Goal: Task Accomplishment & Management: Use online tool/utility

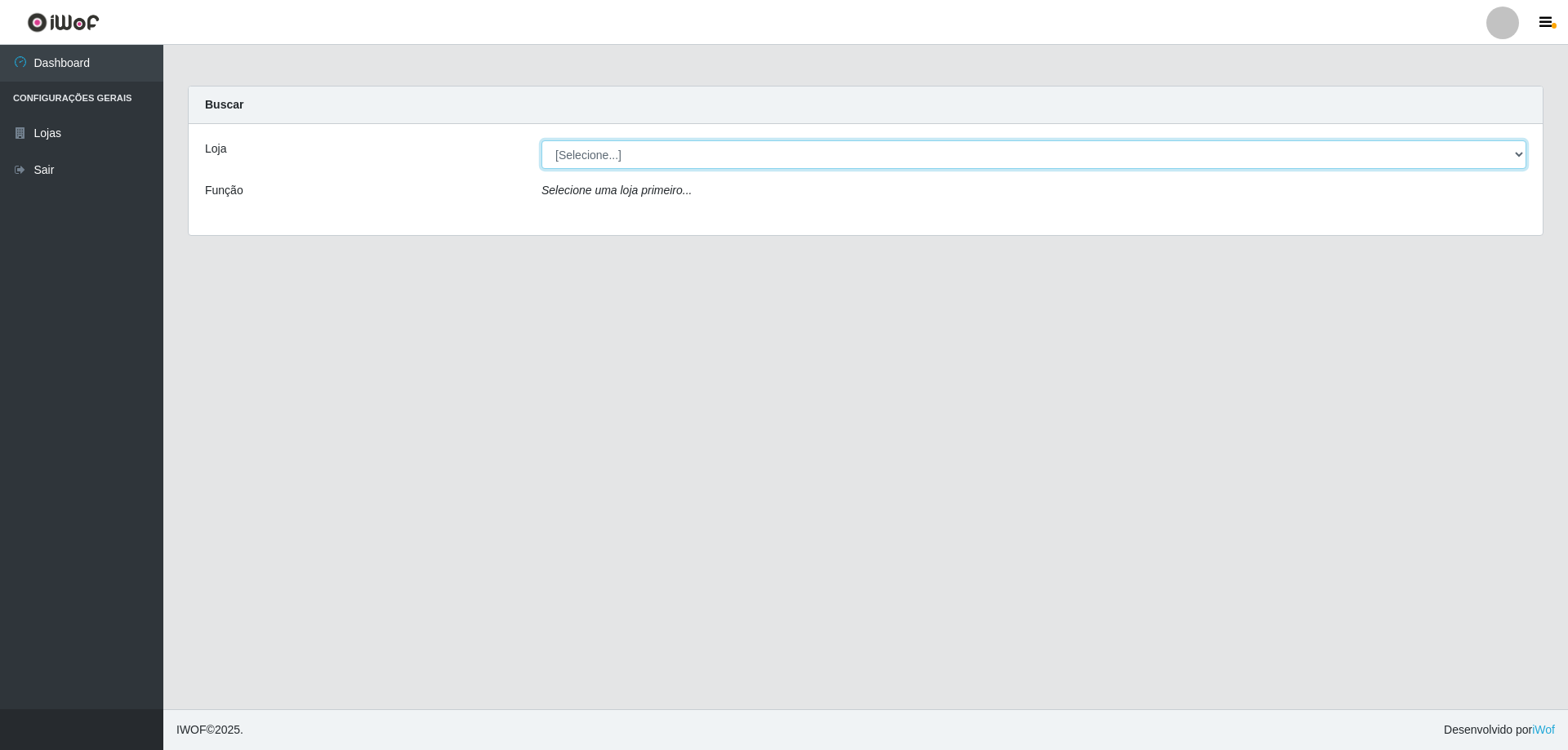
click at [576, 142] on select "[Selecione...] Atacado Vem - [STREET_ADDRESS]" at bounding box center [1034, 154] width 985 height 29
select select "461"
click at [542, 140] on select "[Selecione...] Atacado Vem - [STREET_ADDRESS]" at bounding box center [1034, 154] width 985 height 29
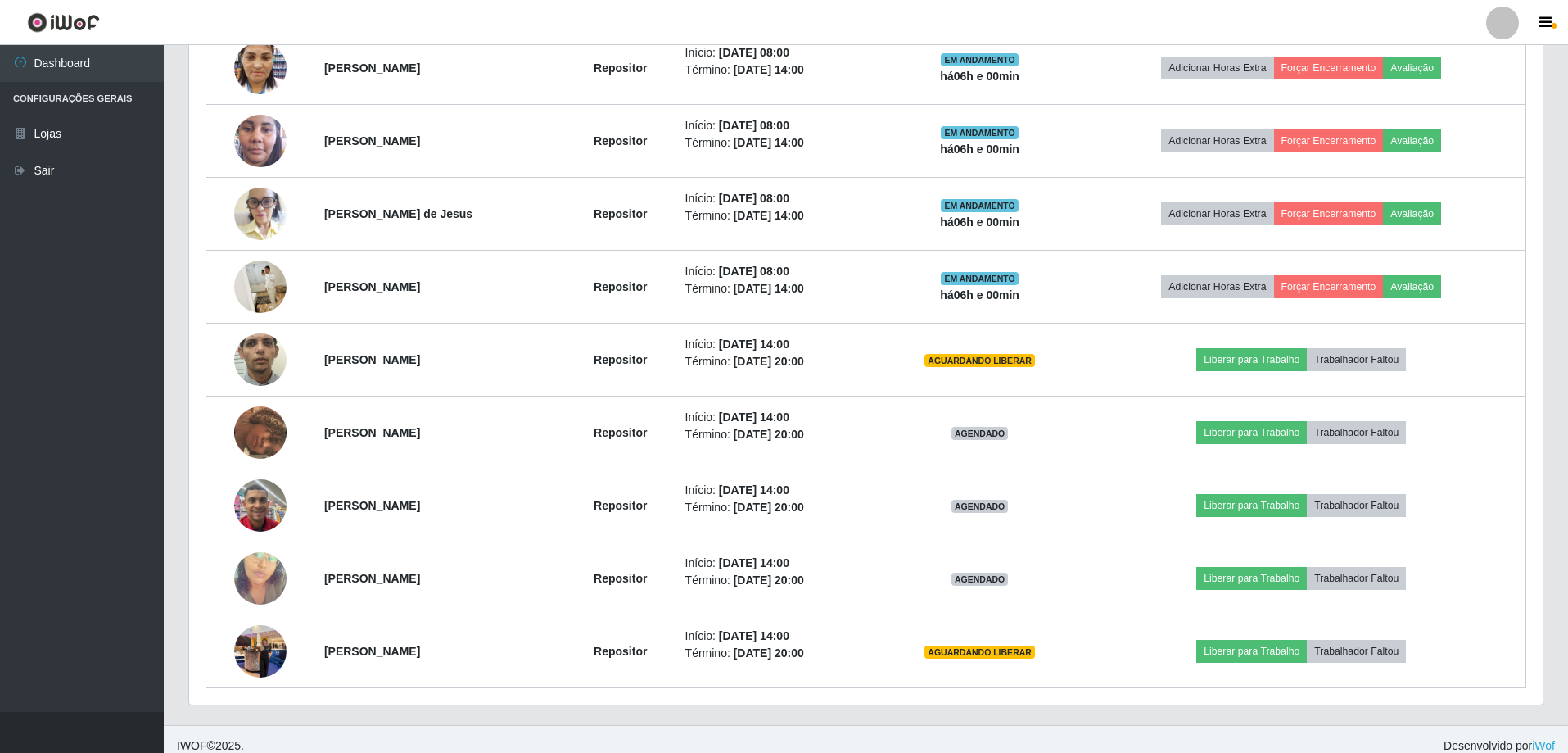
scroll to position [773, 0]
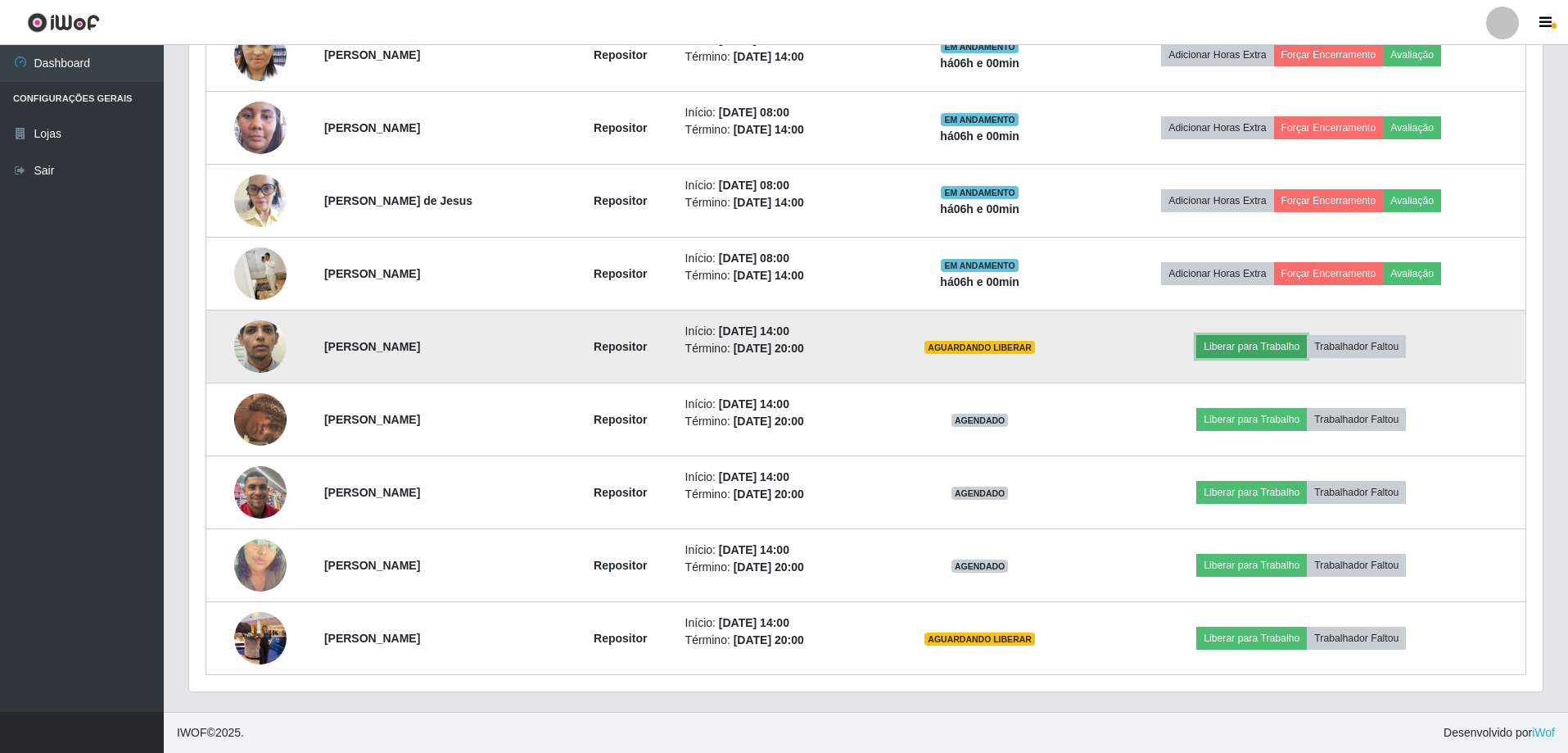
click at [1261, 348] on button "Liberar para Trabalho" at bounding box center [1251, 346] width 111 height 23
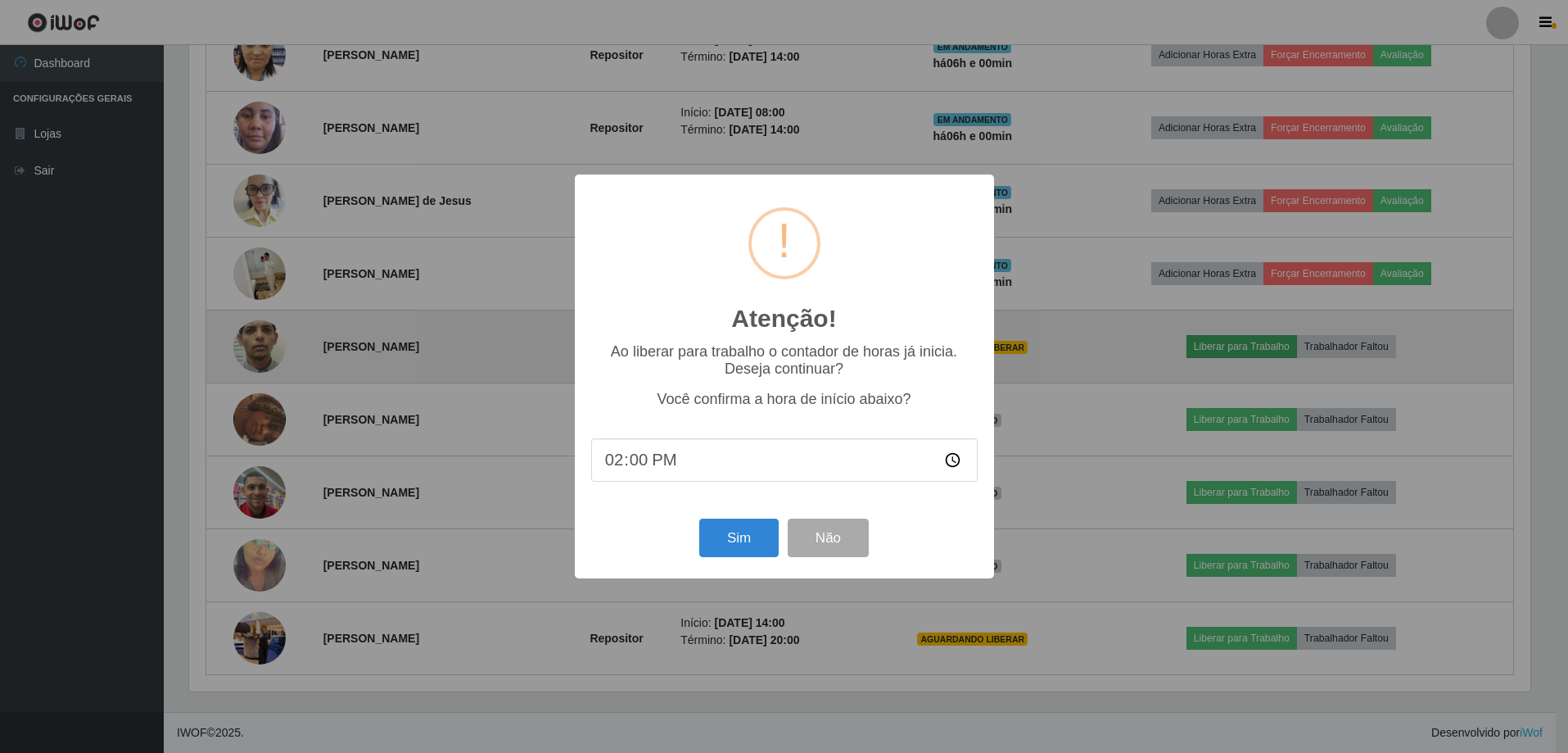
scroll to position [340, 1345]
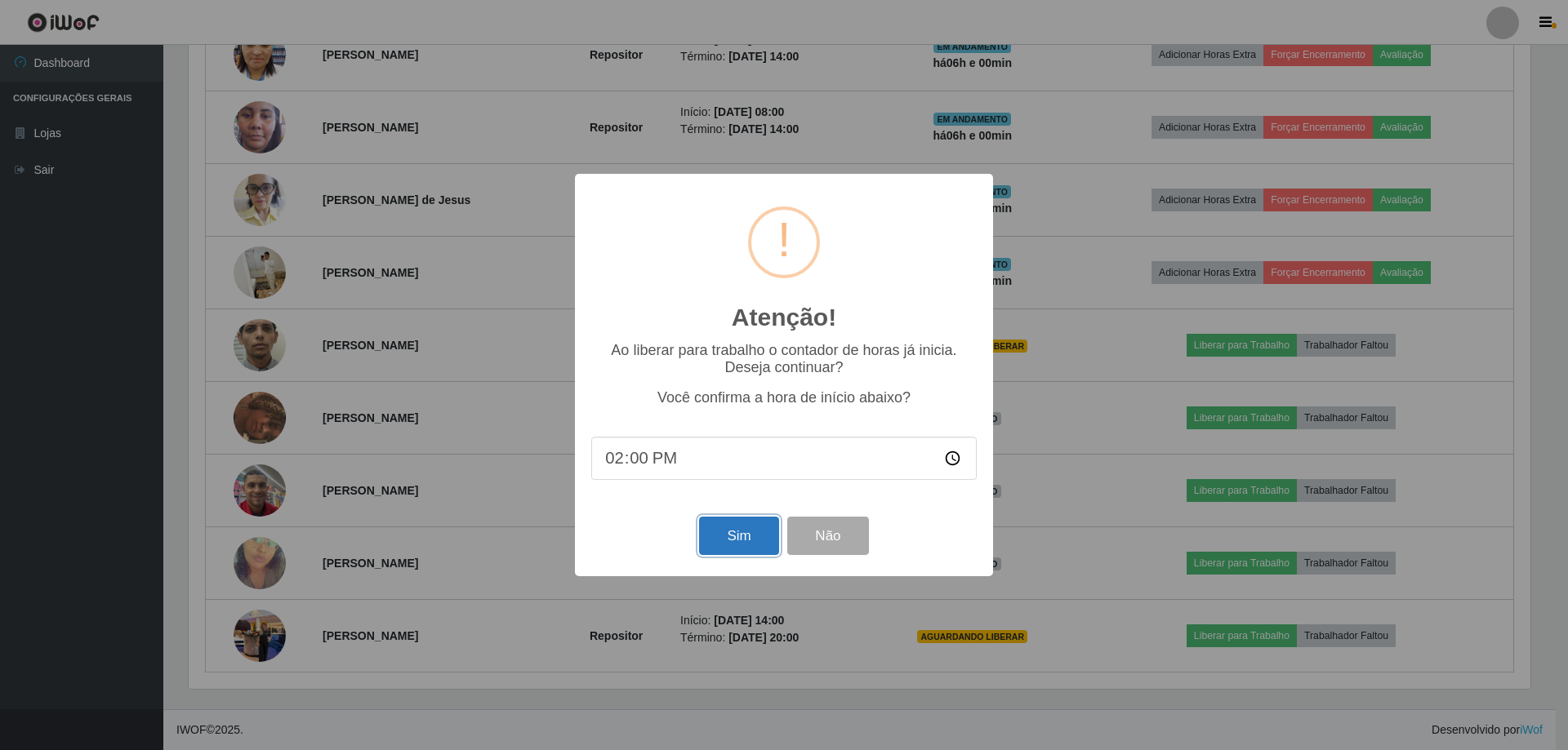
click at [735, 551] on button "Sim" at bounding box center [738, 535] width 79 height 38
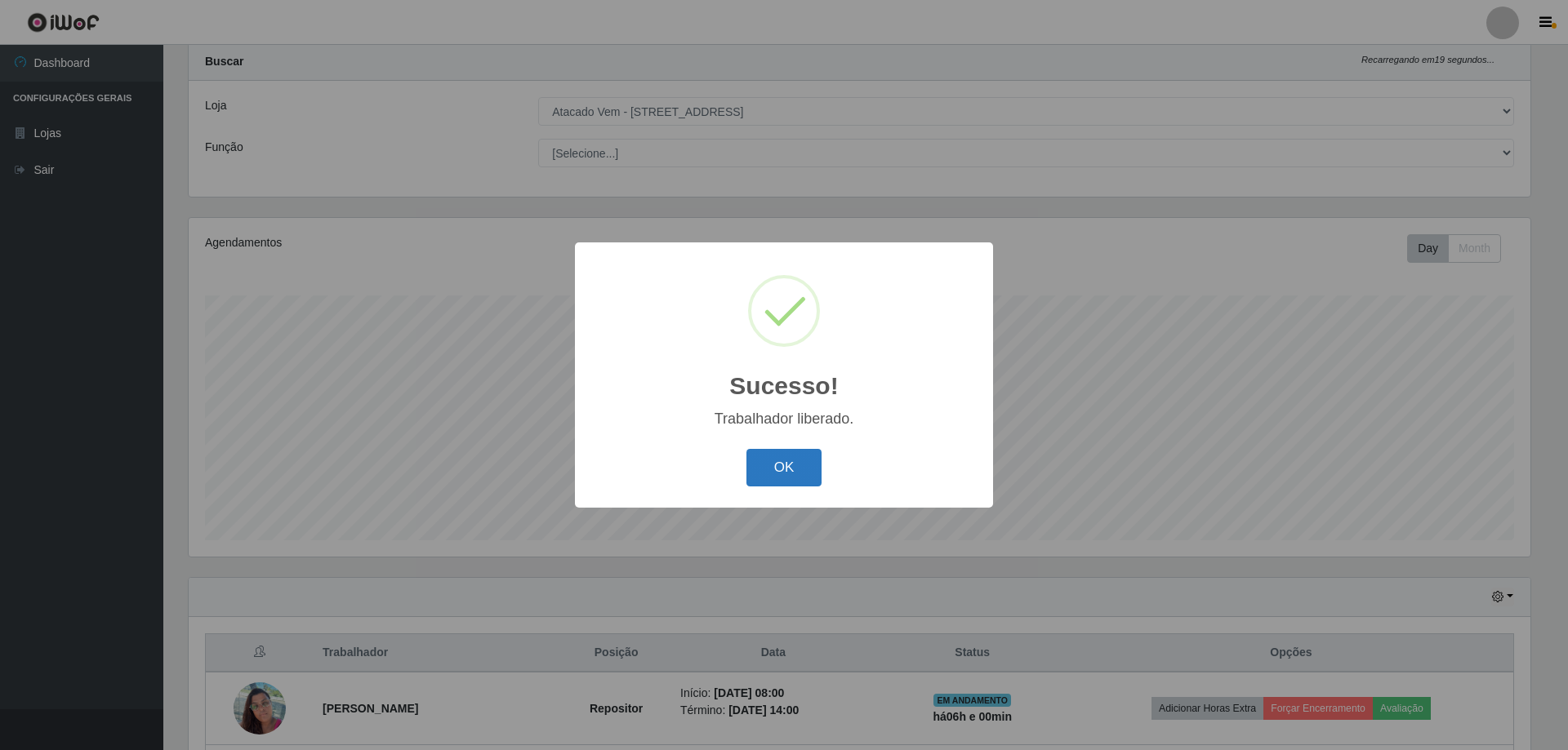
click at [759, 484] on button "OK" at bounding box center [784, 467] width 76 height 38
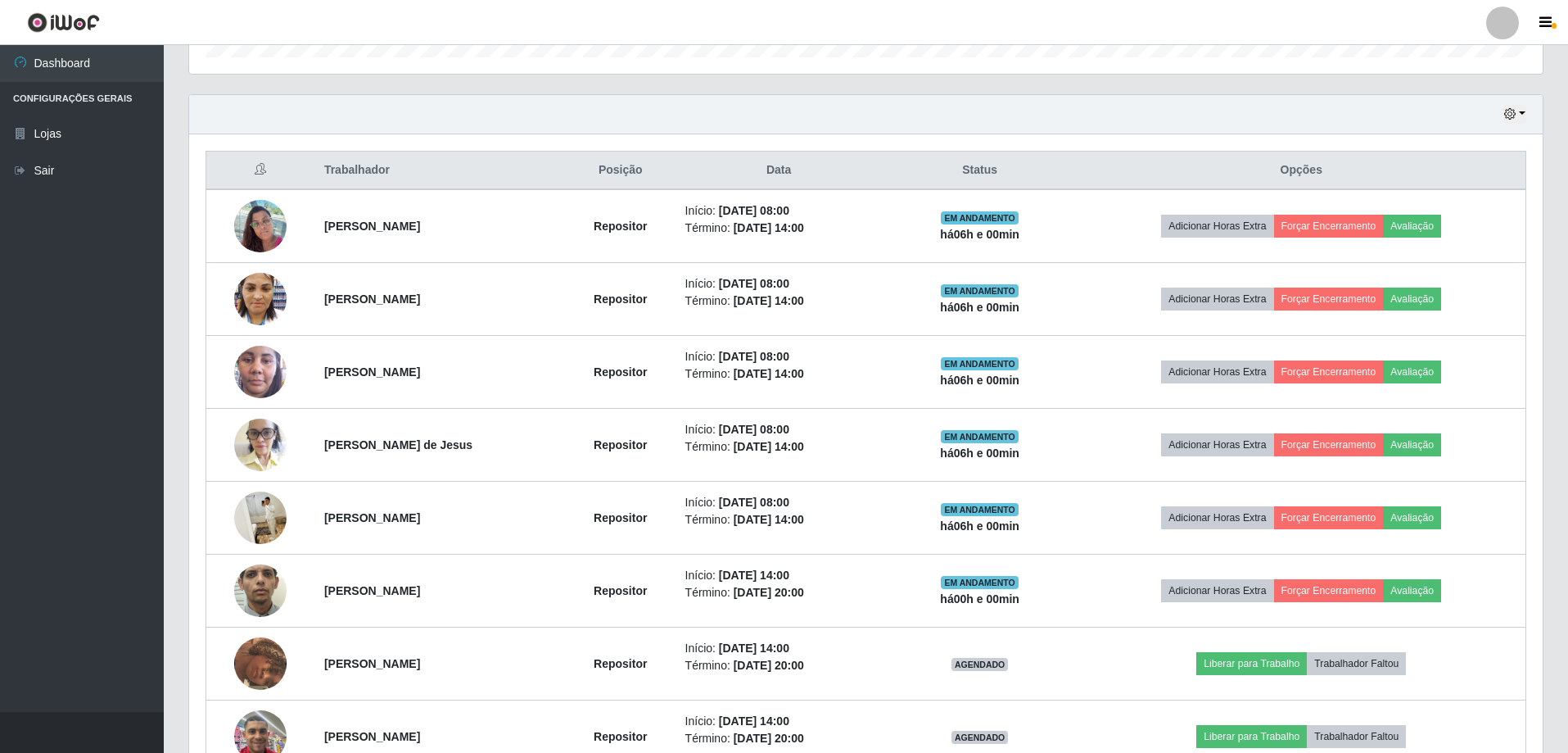
scroll to position [526, 0]
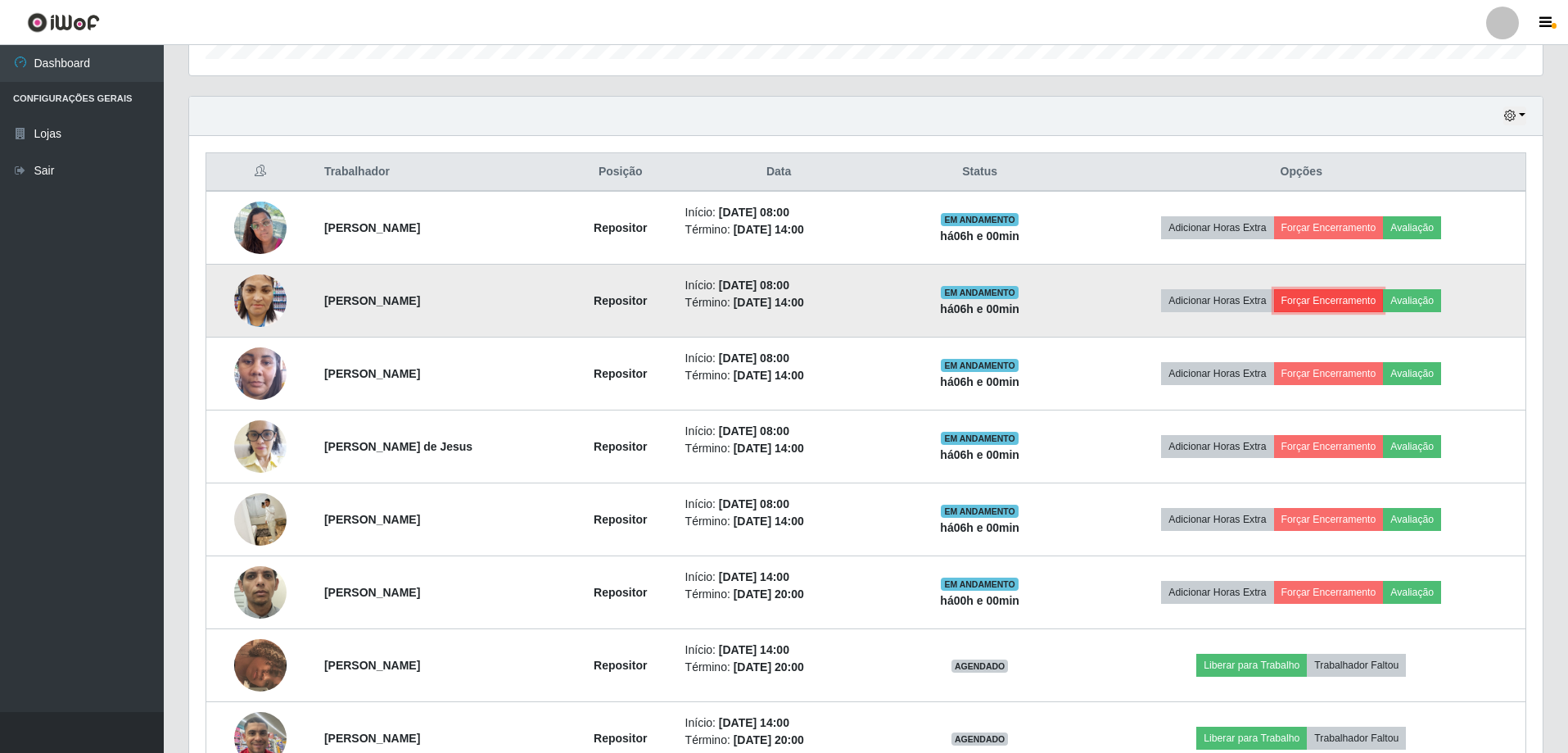
click at [1289, 290] on button "Forçar Encerramento" at bounding box center [1329, 301] width 110 height 23
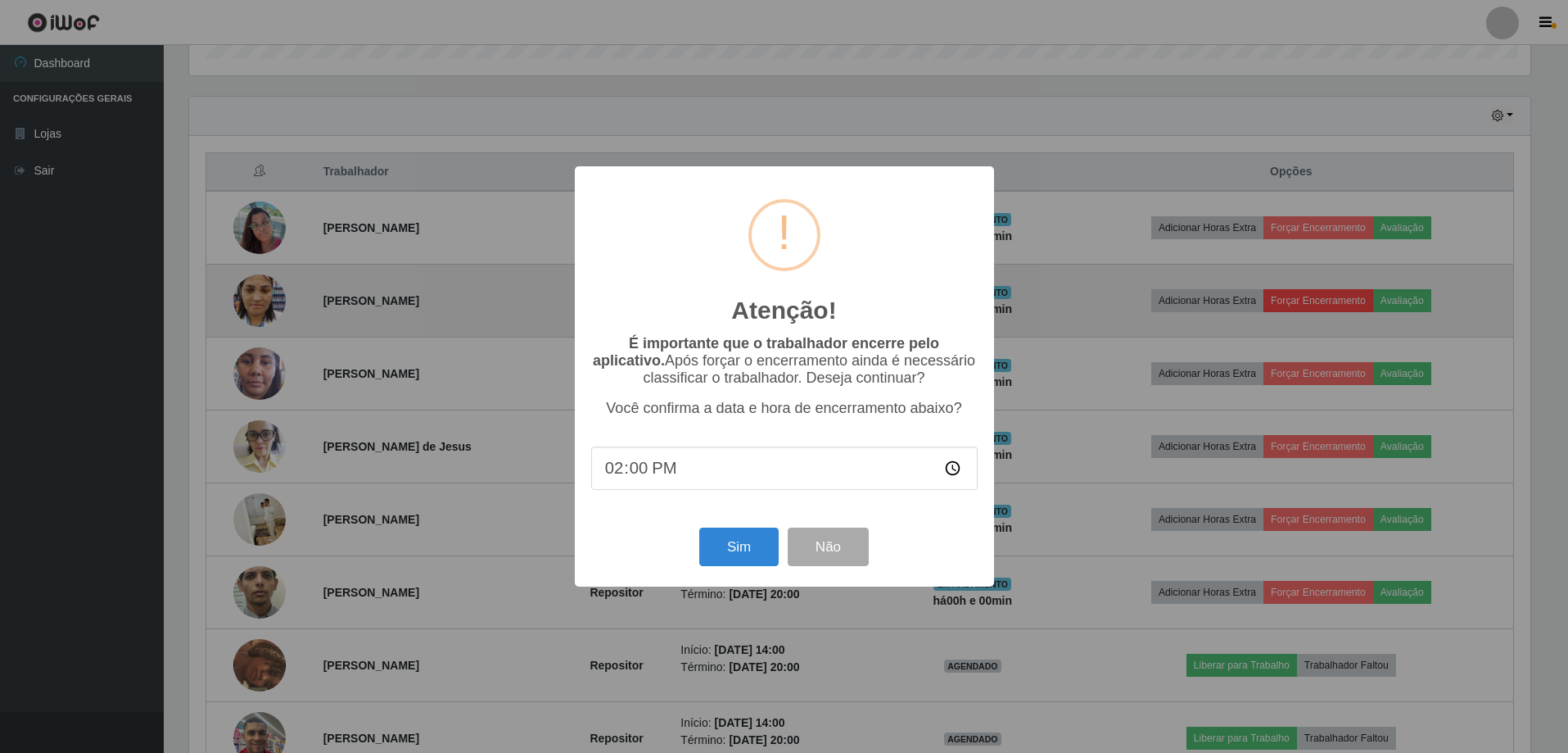
scroll to position [340, 1345]
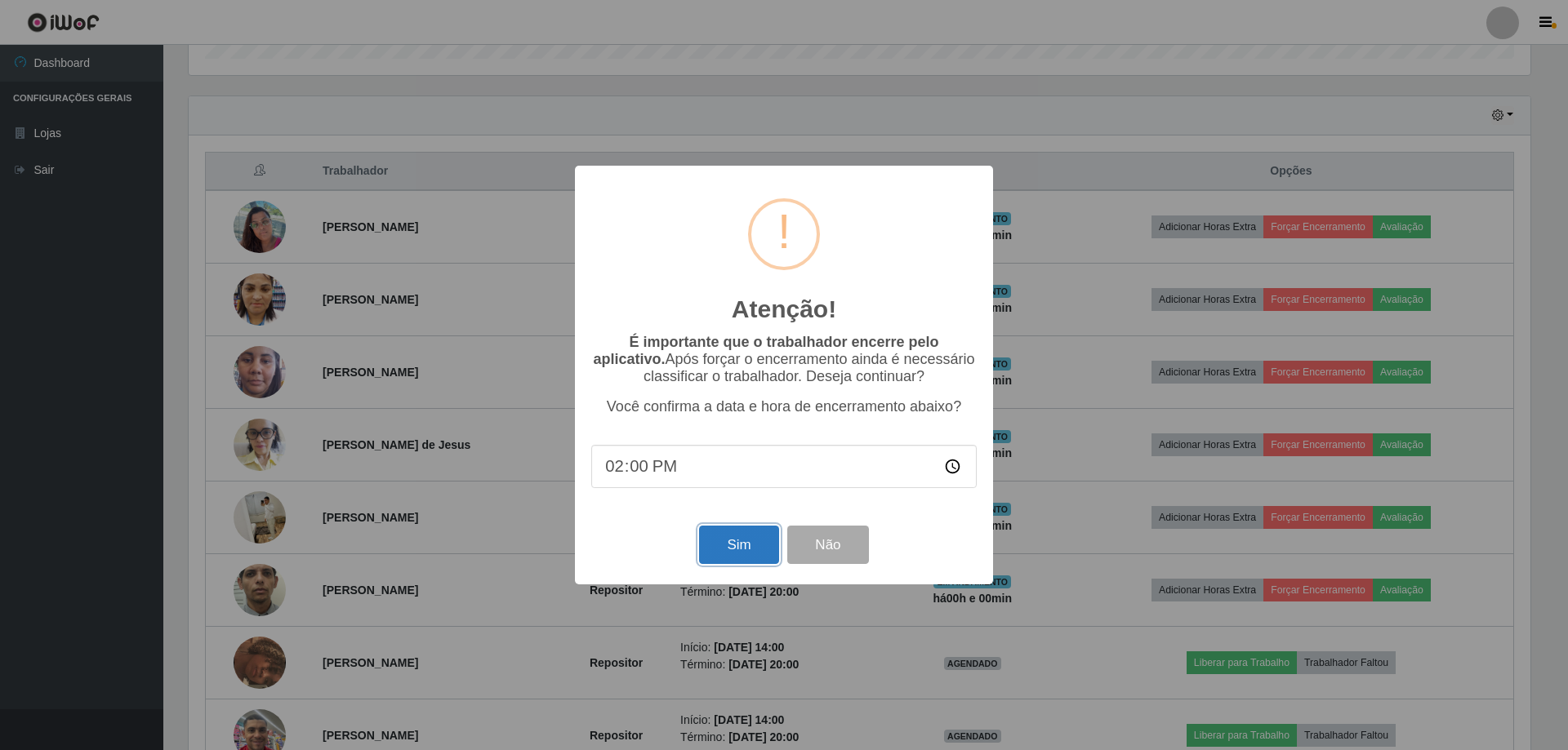
click at [755, 557] on button "Sim" at bounding box center [738, 544] width 79 height 38
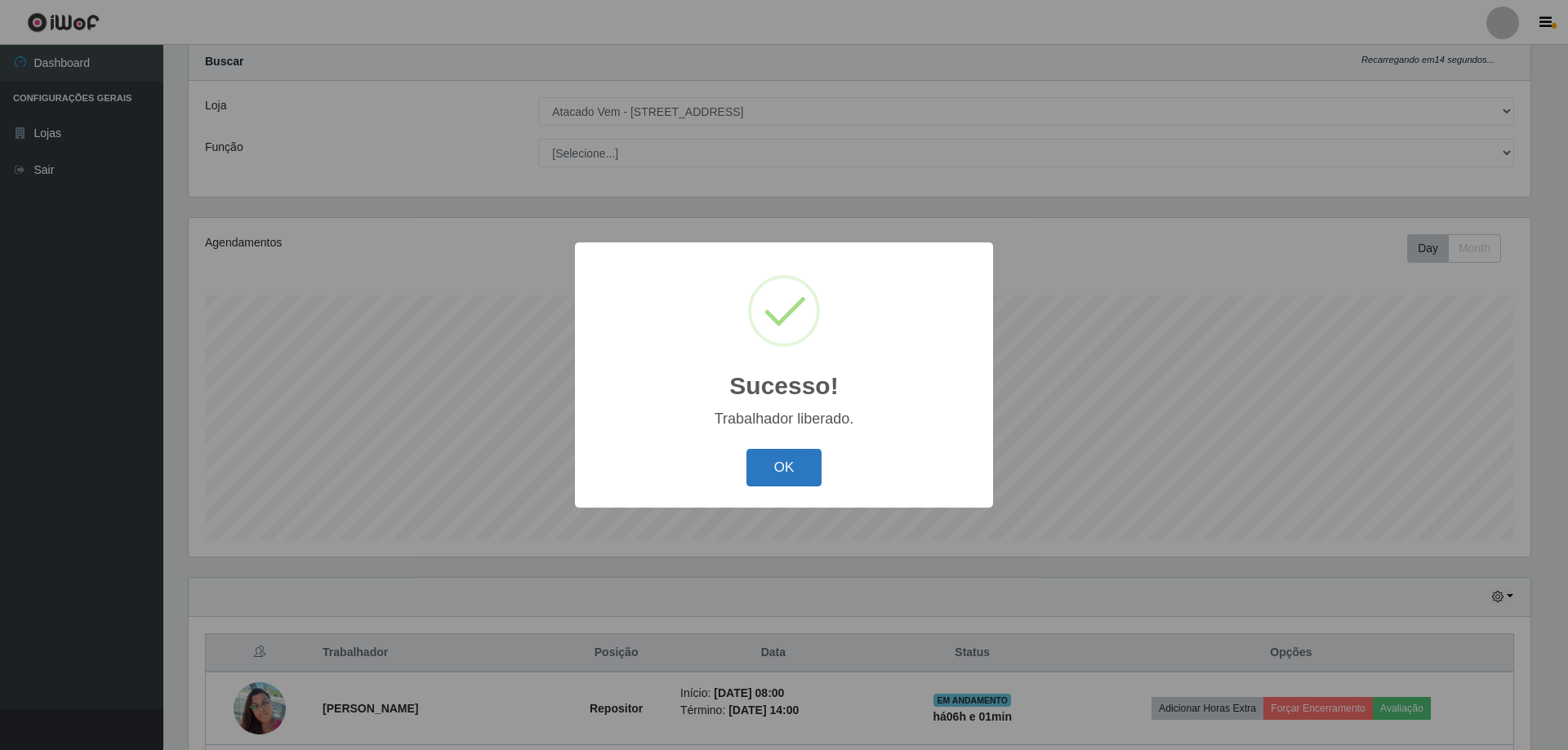
click at [773, 470] on button "OK" at bounding box center [784, 467] width 76 height 38
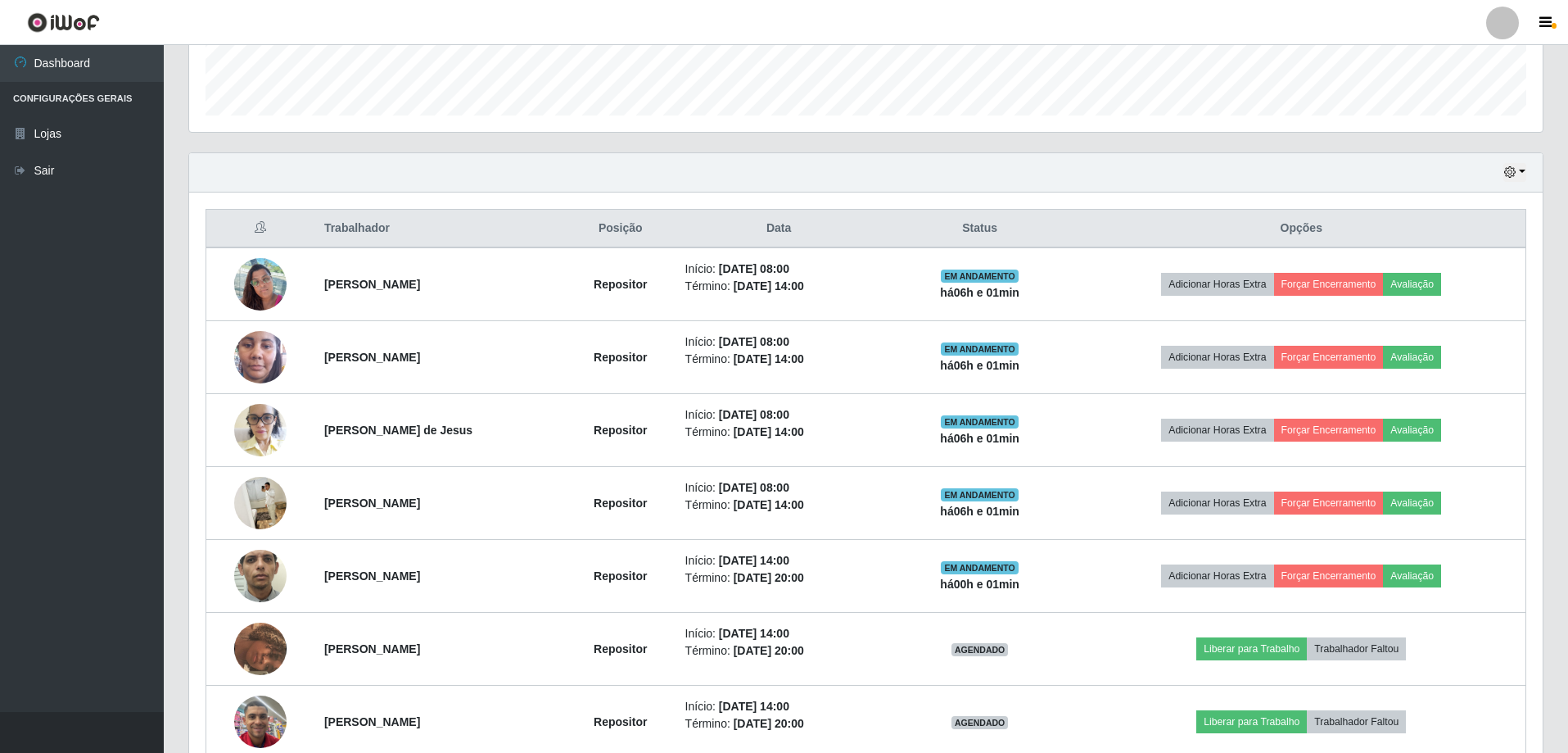
scroll to position [617, 0]
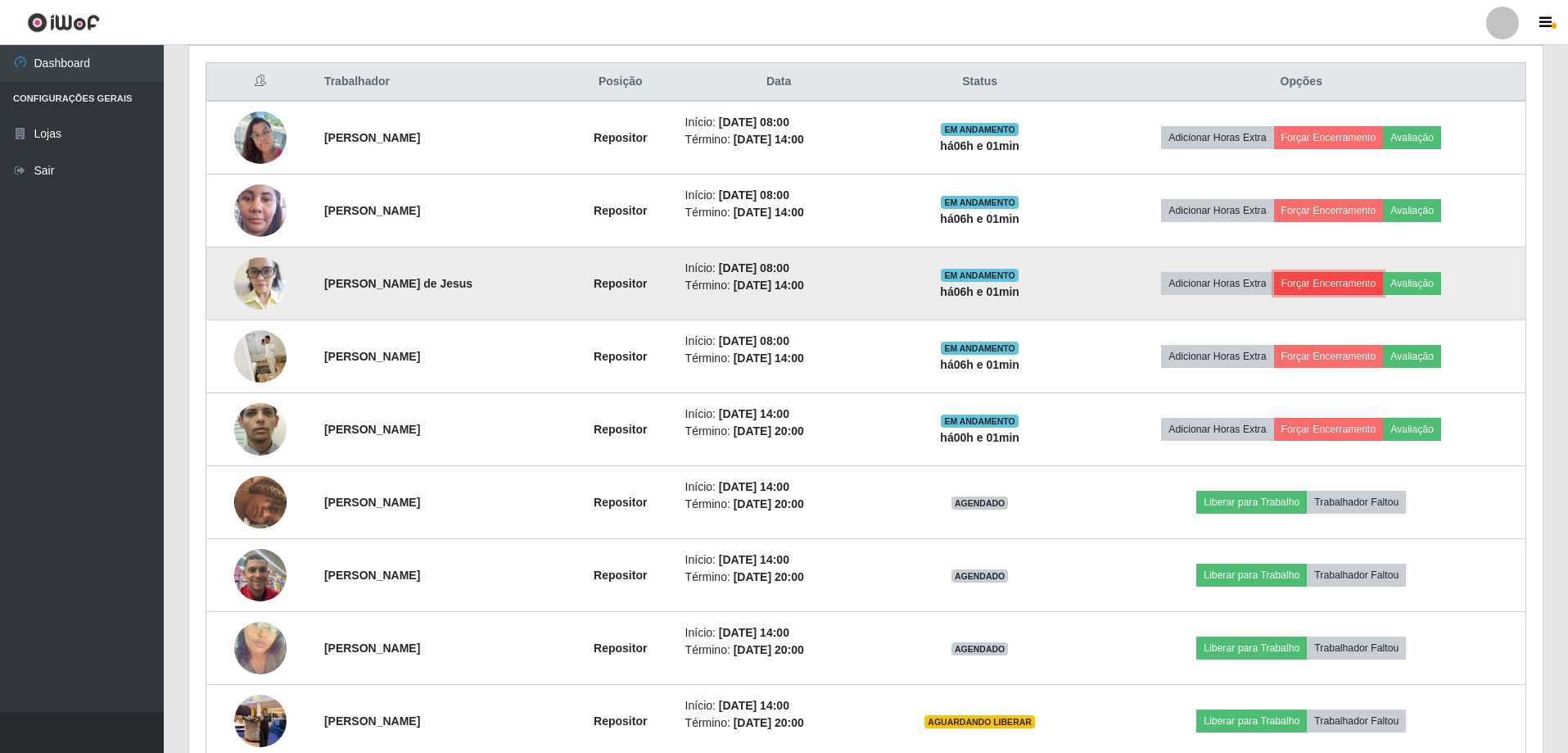
click at [1340, 277] on button "Forçar Encerramento" at bounding box center [1329, 283] width 110 height 23
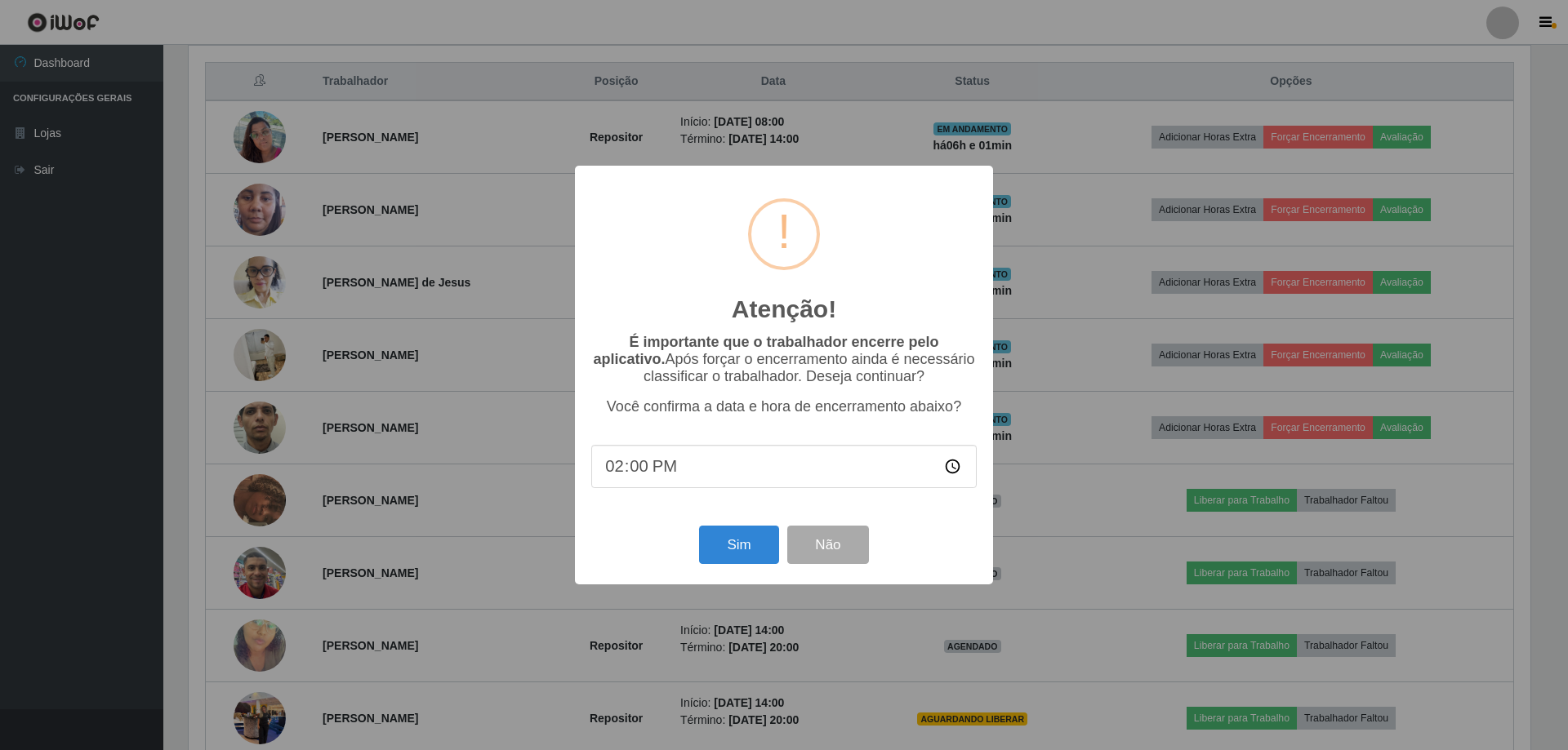
click at [639, 471] on input "14:00" at bounding box center [784, 466] width 385 height 43
type input "14:01"
click at [725, 564] on button "Sim" at bounding box center [738, 544] width 79 height 38
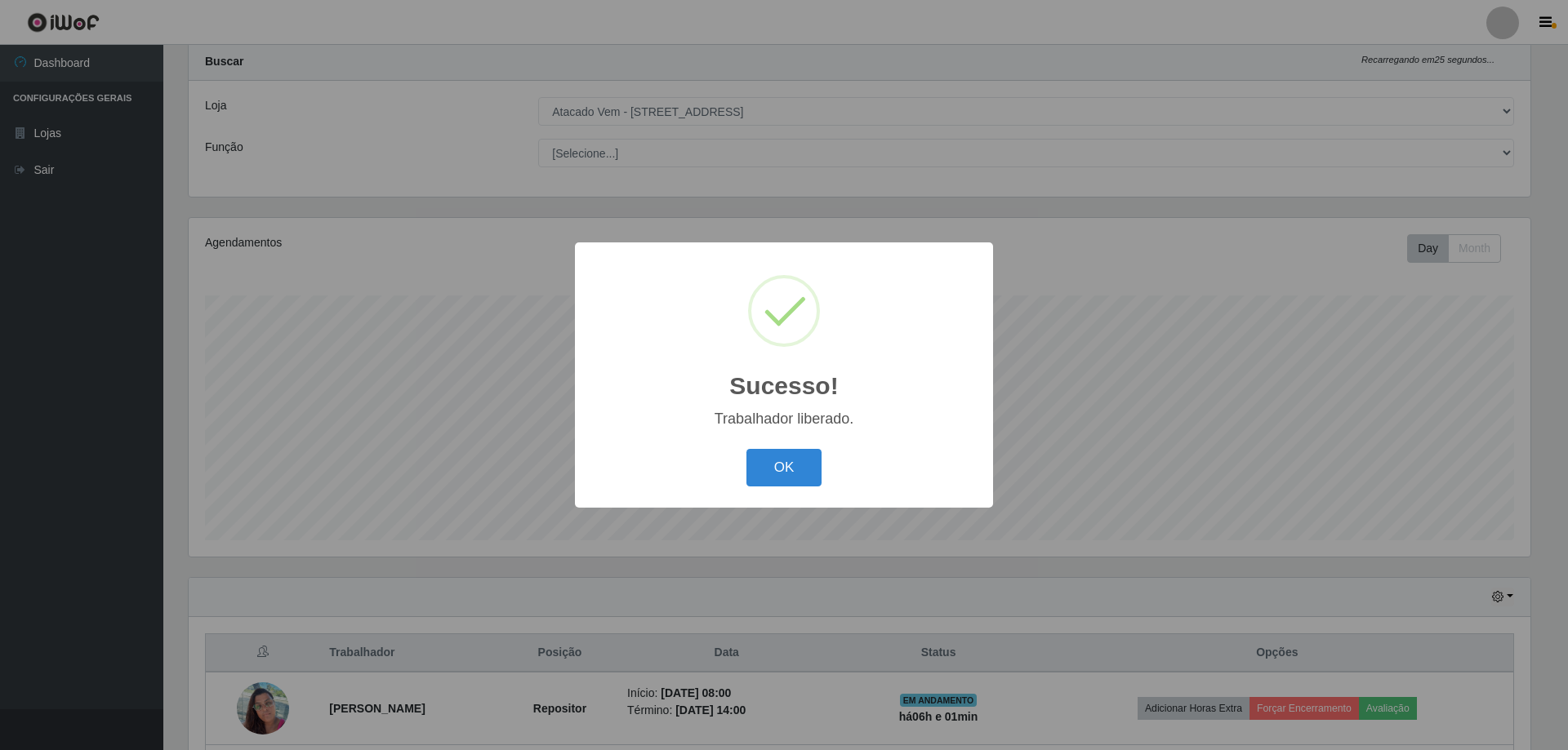
click at [766, 488] on div "OK Cancel" at bounding box center [784, 467] width 385 height 47
click at [771, 472] on button "OK" at bounding box center [784, 467] width 76 height 38
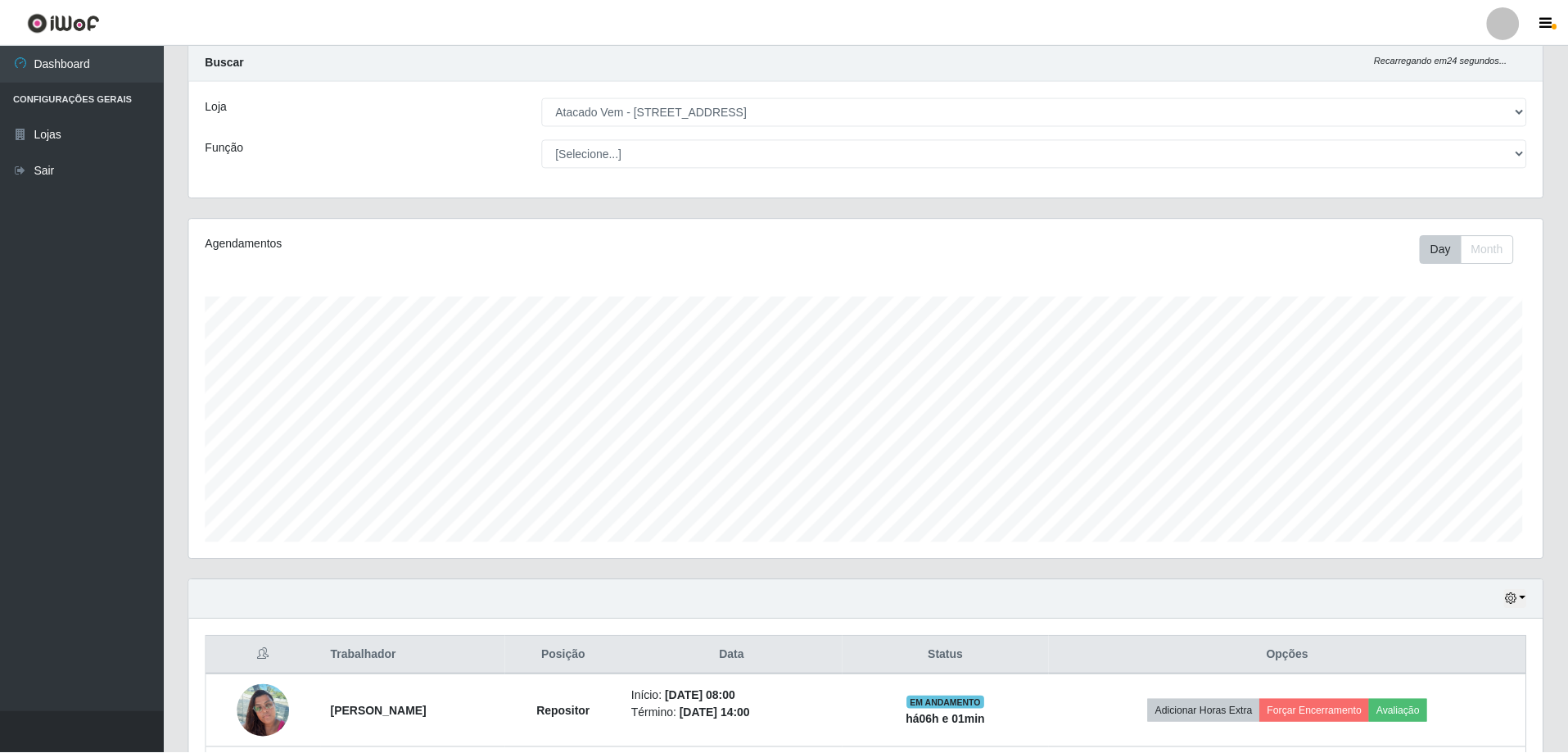
scroll to position [0, 0]
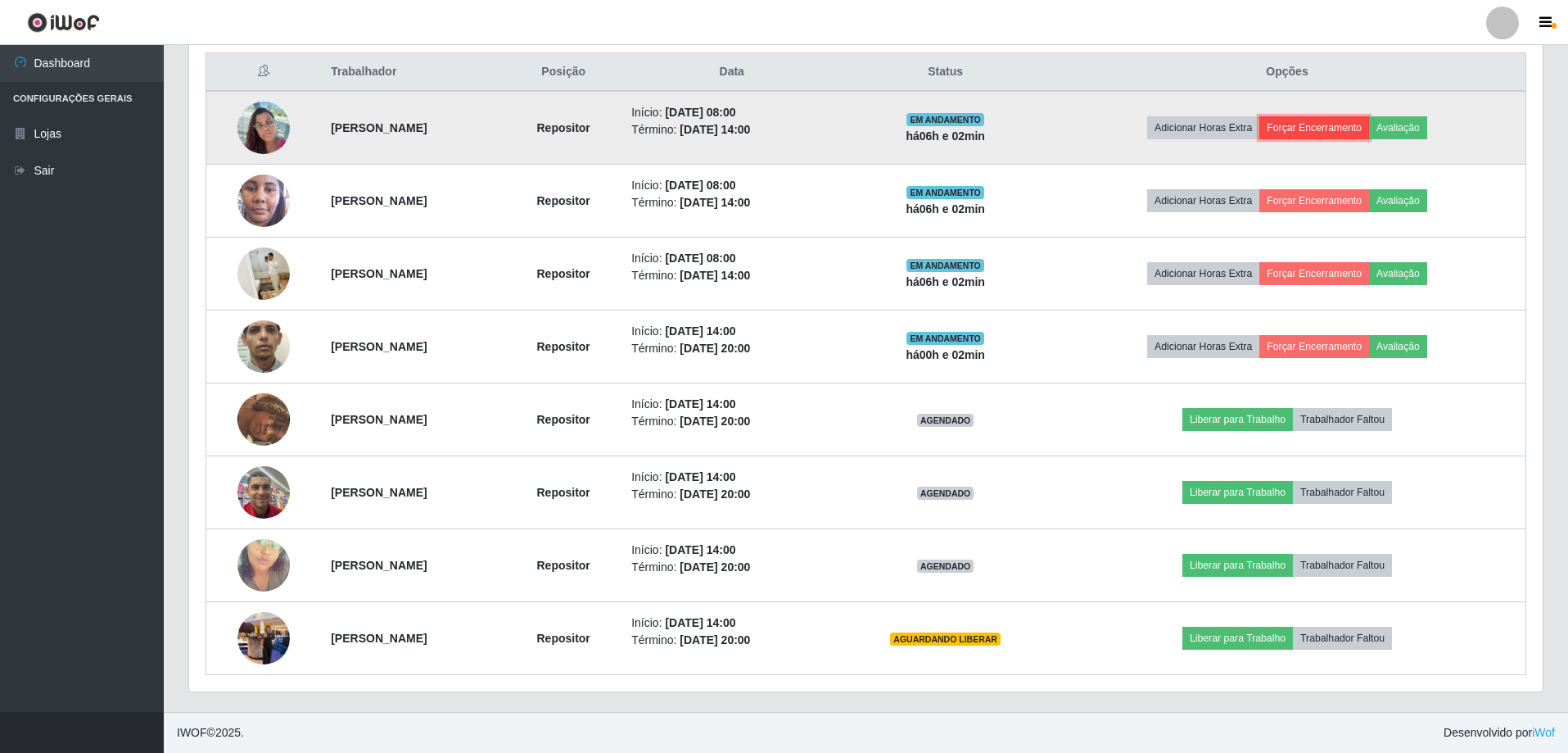
click at [1318, 131] on button "Forçar Encerramento" at bounding box center [1313, 128] width 110 height 23
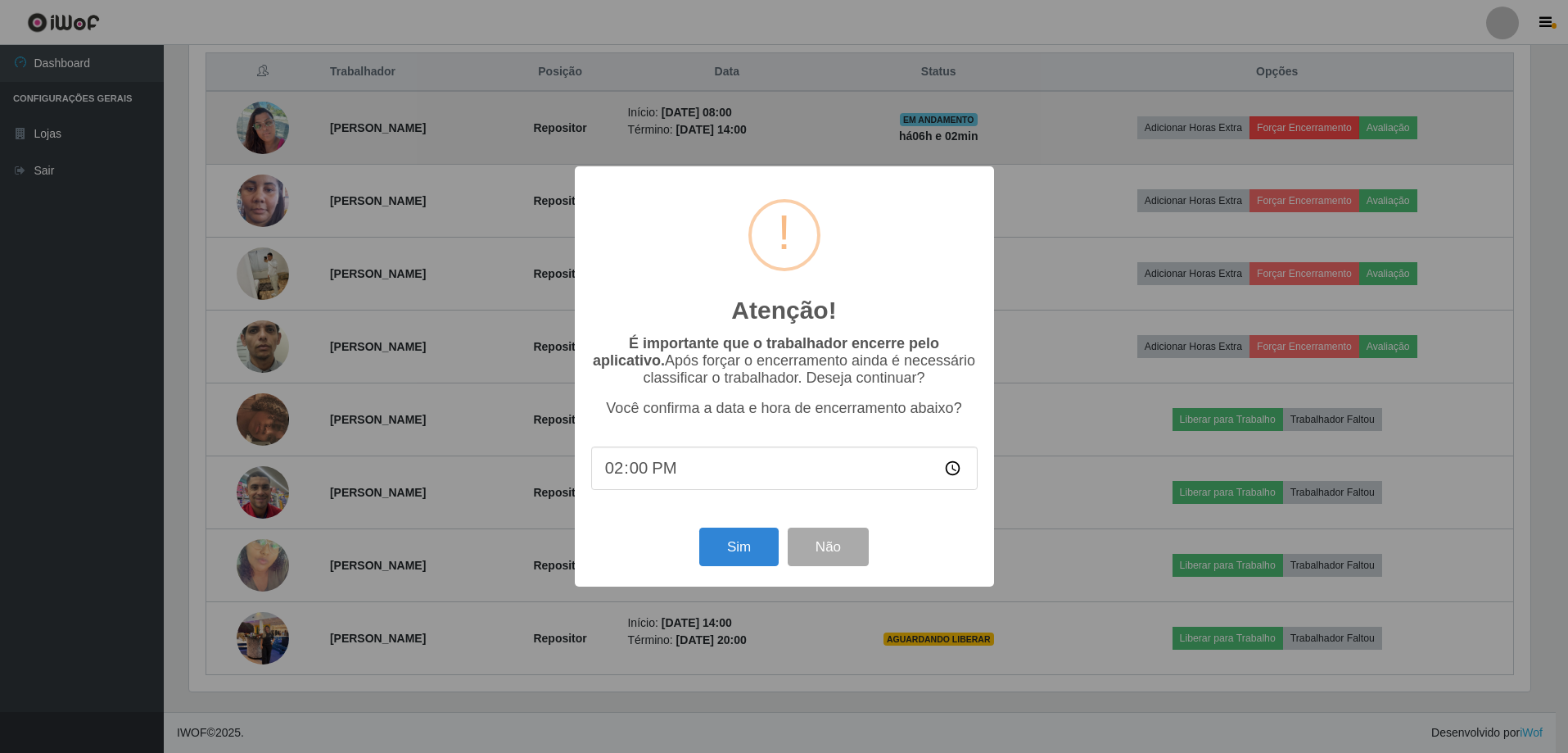
scroll to position [340, 1345]
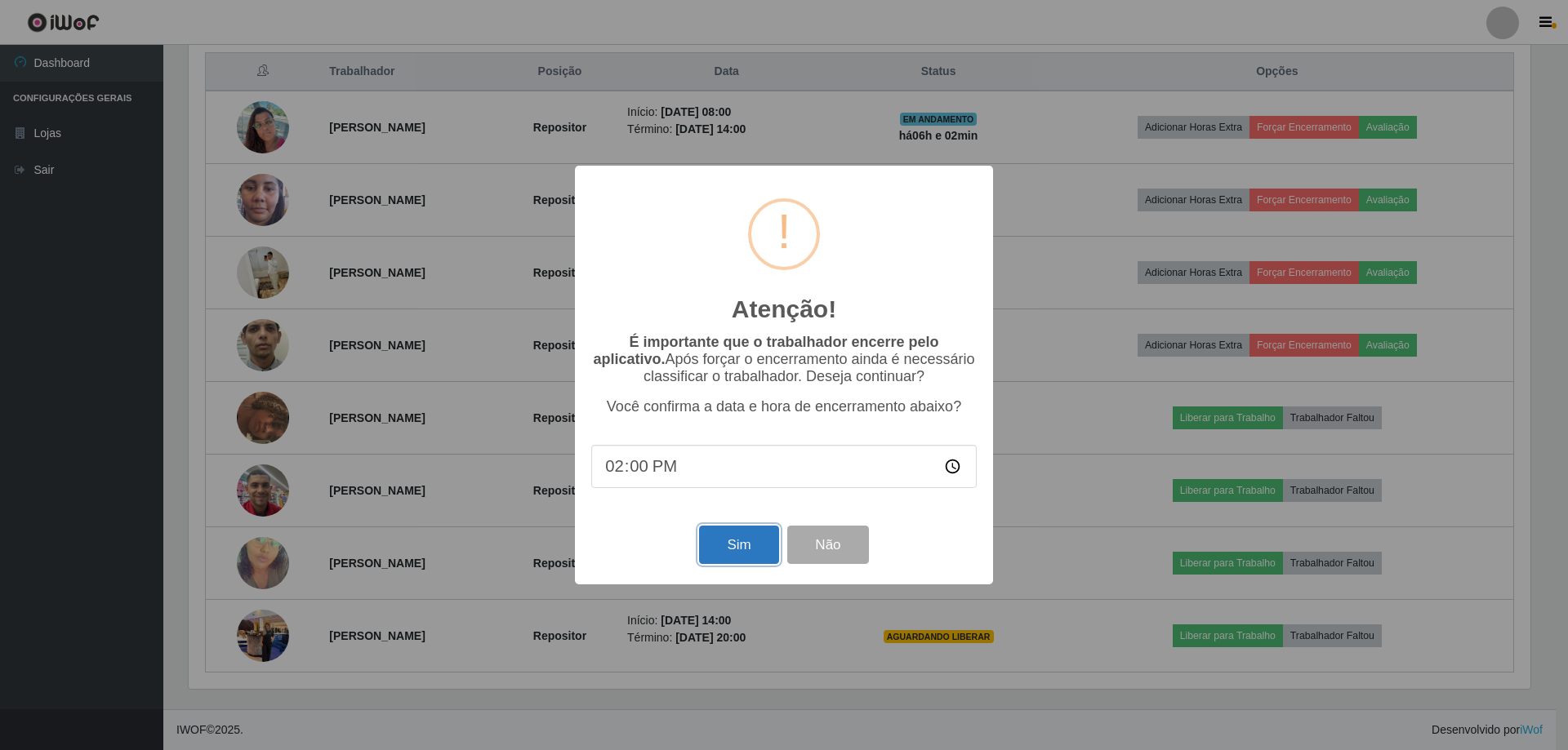
click at [734, 551] on button "Sim" at bounding box center [738, 544] width 79 height 38
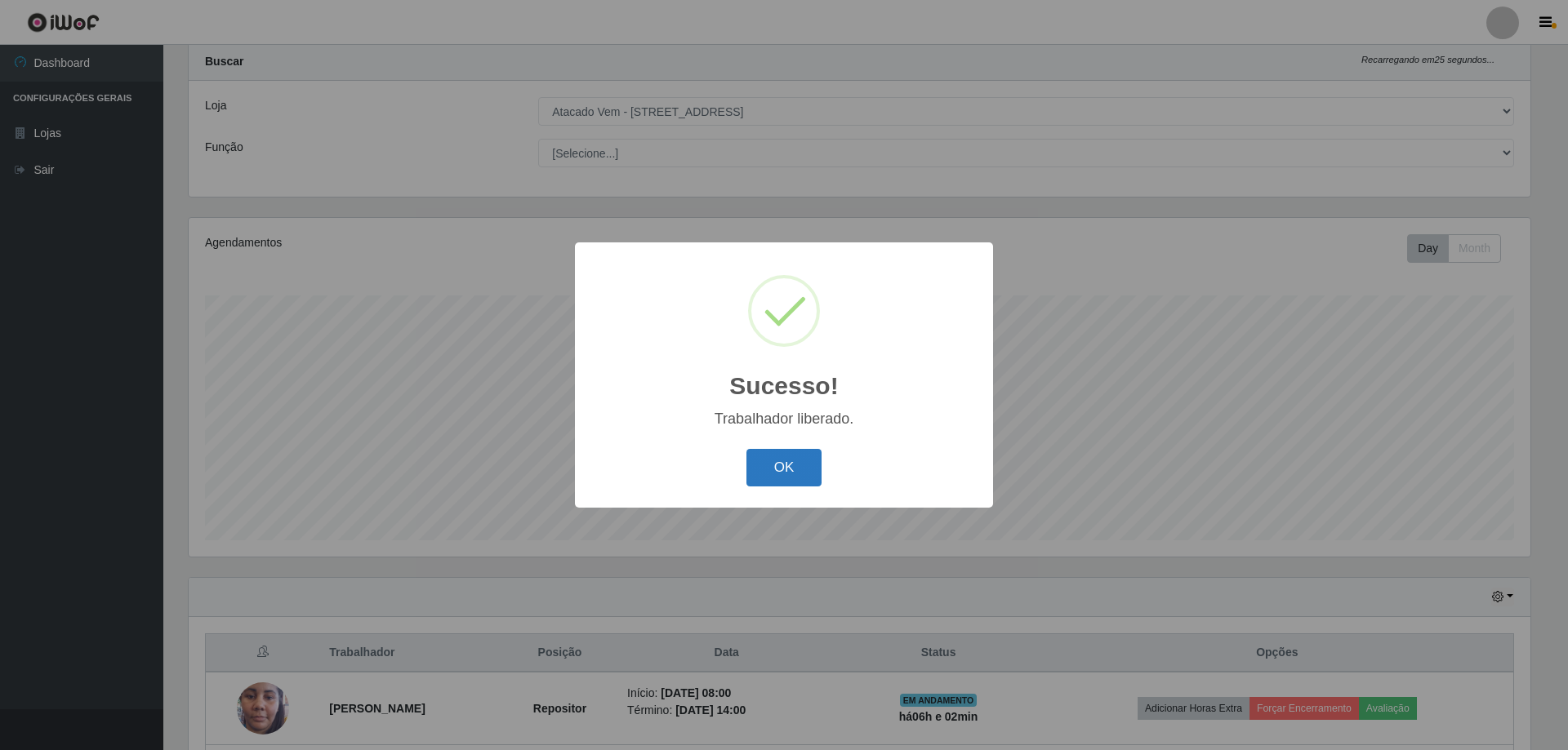
click at [776, 479] on button "OK" at bounding box center [784, 467] width 76 height 38
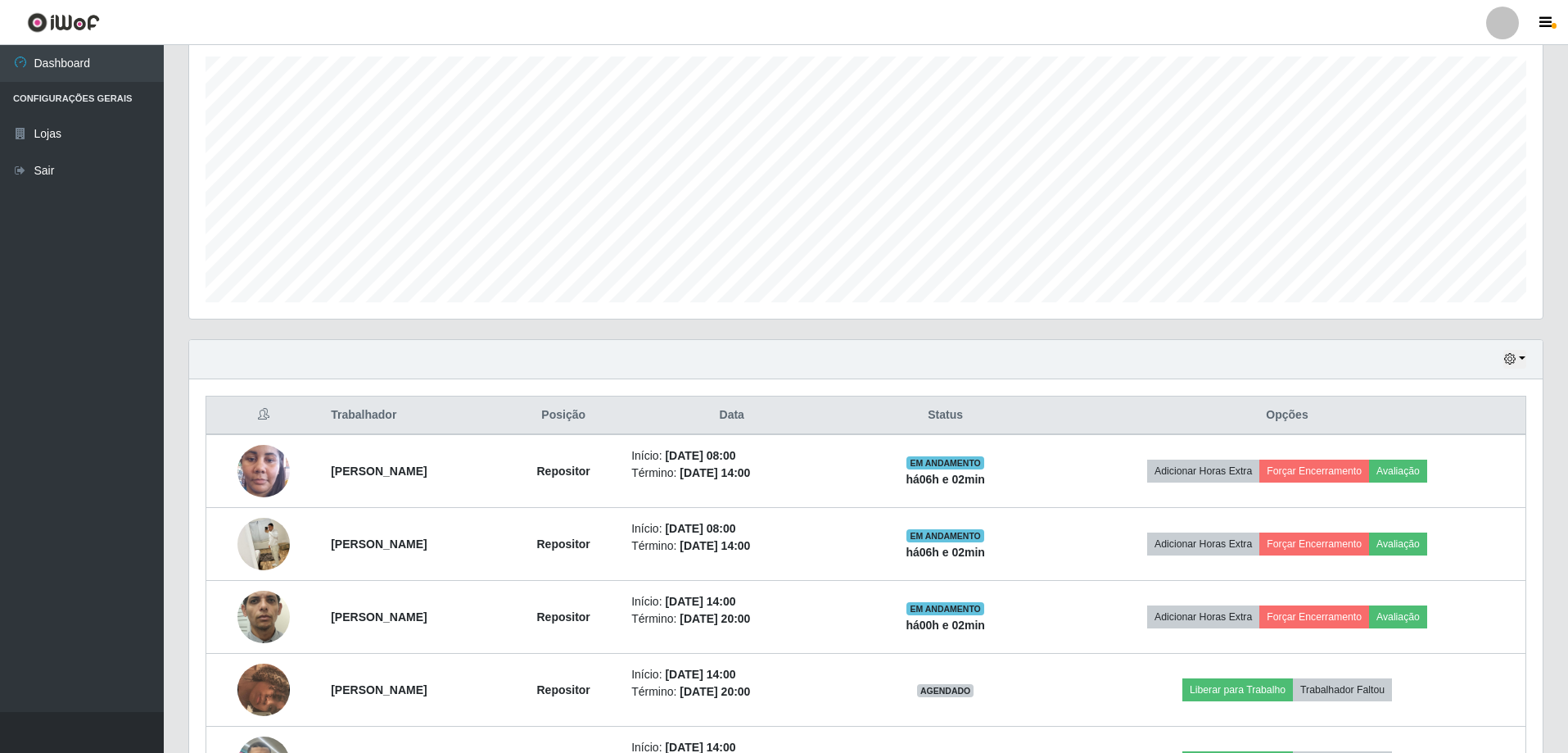
scroll to position [290, 0]
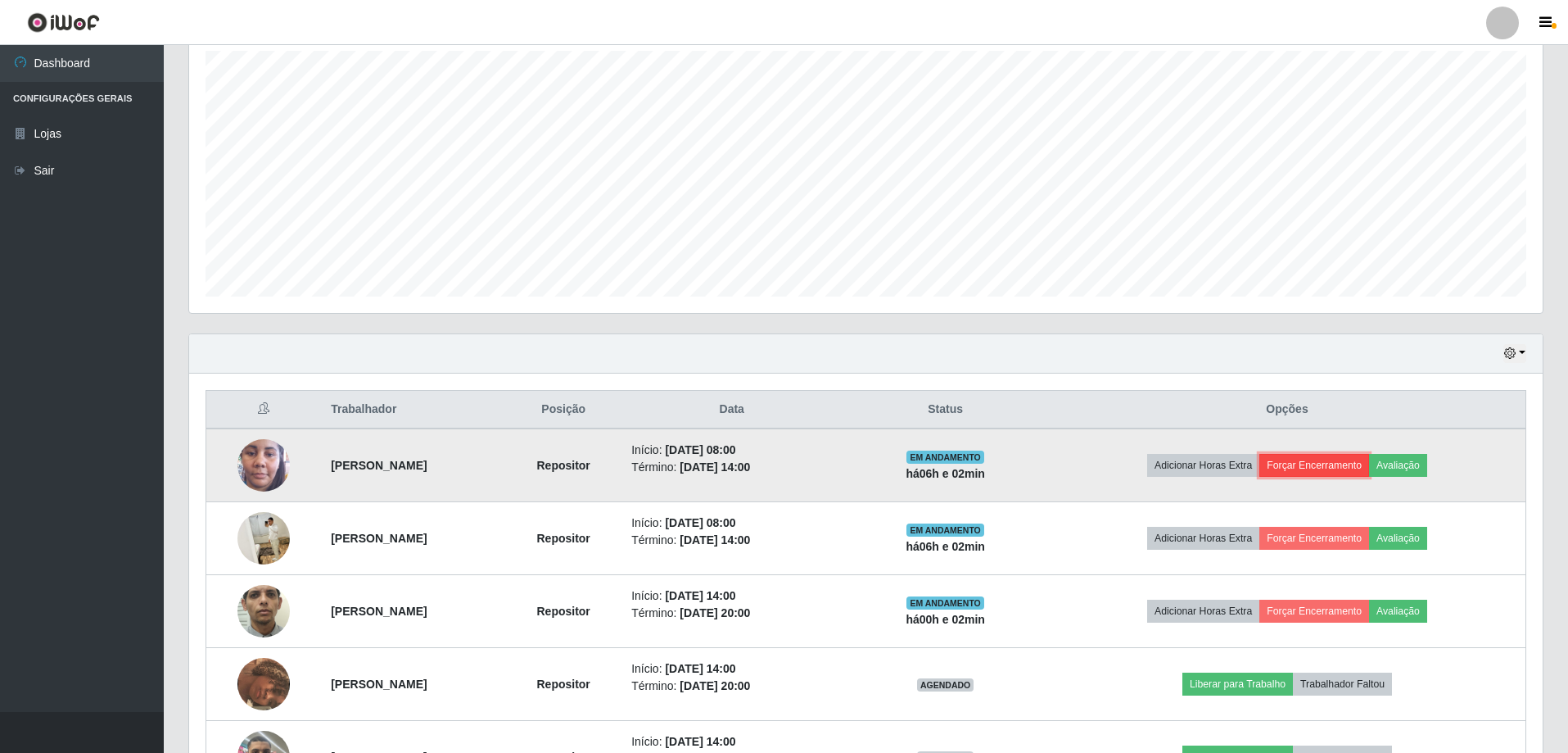
click at [1328, 467] on button "Forçar Encerramento" at bounding box center [1313, 465] width 110 height 23
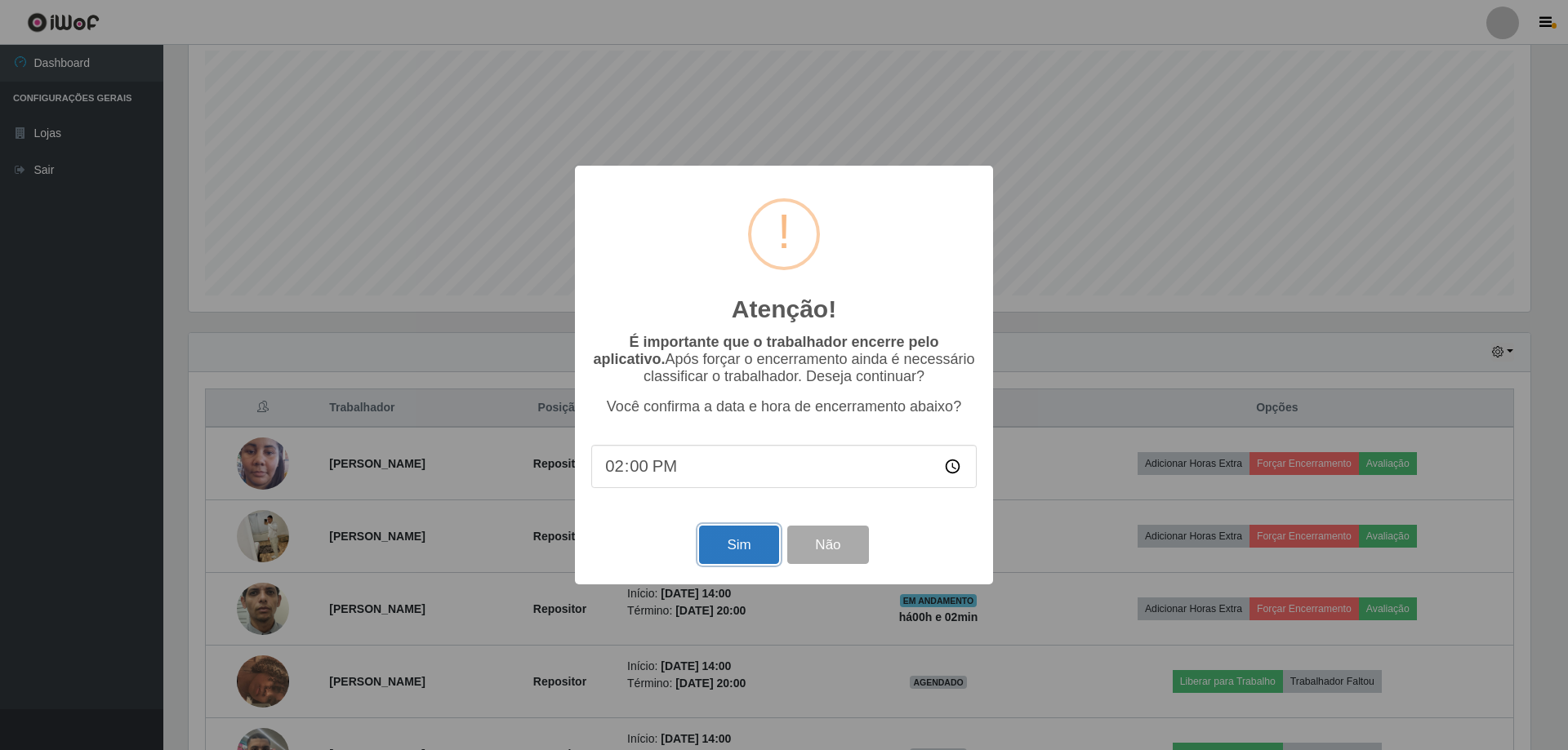
click at [738, 553] on button "Sim" at bounding box center [738, 544] width 79 height 38
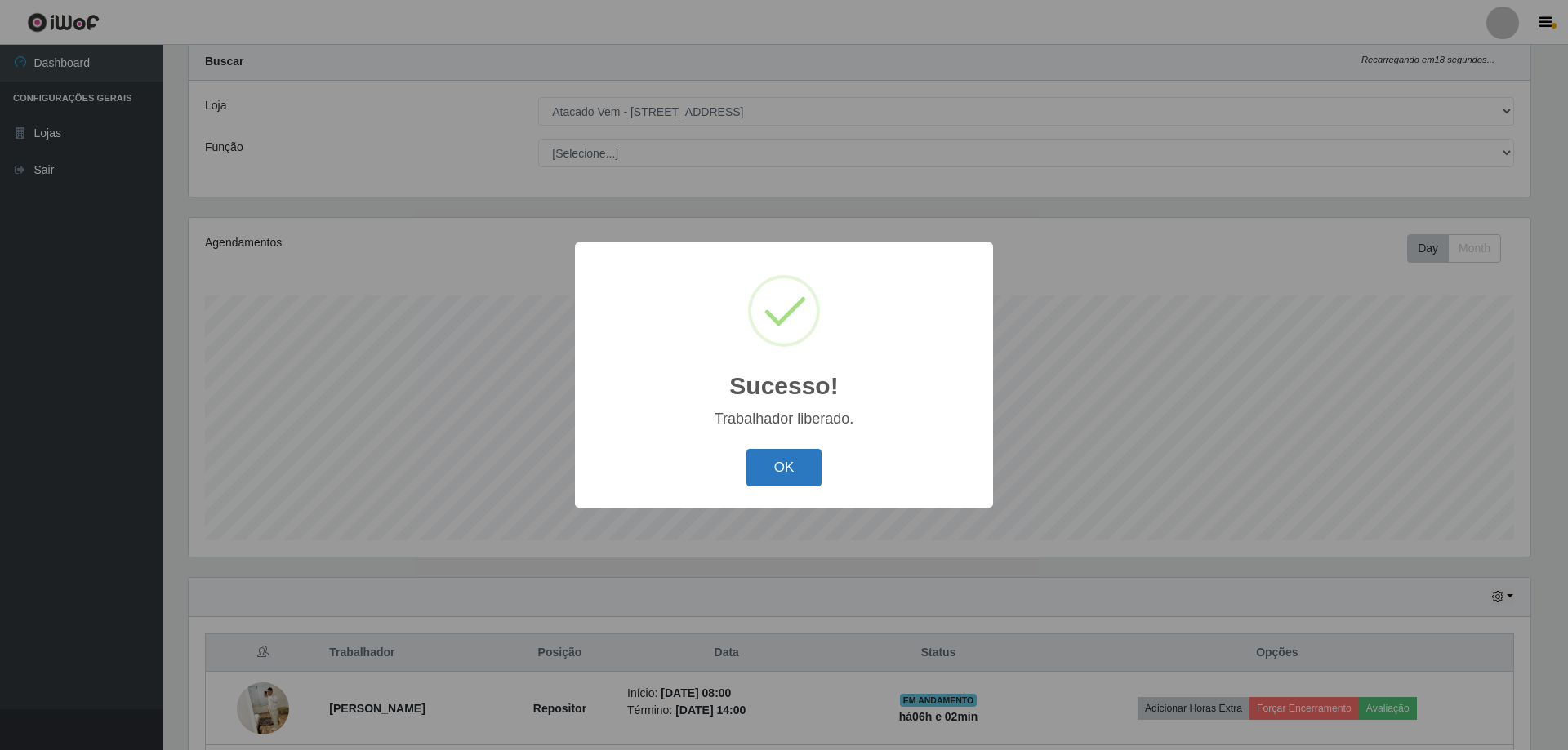
click at [777, 470] on button "OK" at bounding box center [784, 467] width 76 height 38
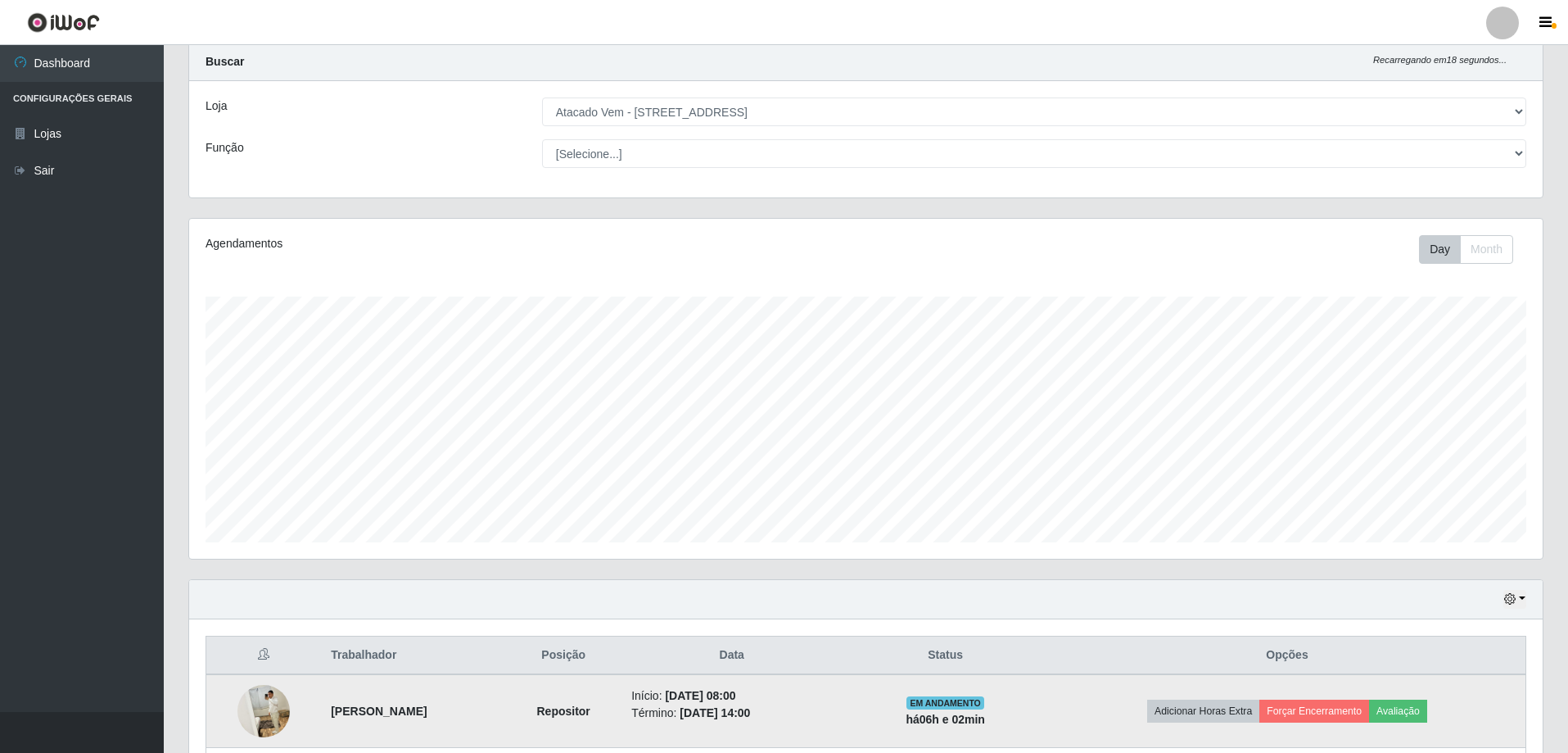
scroll to position [340, 1353]
click at [1353, 709] on button "Forçar Encerramento" at bounding box center [1313, 710] width 110 height 23
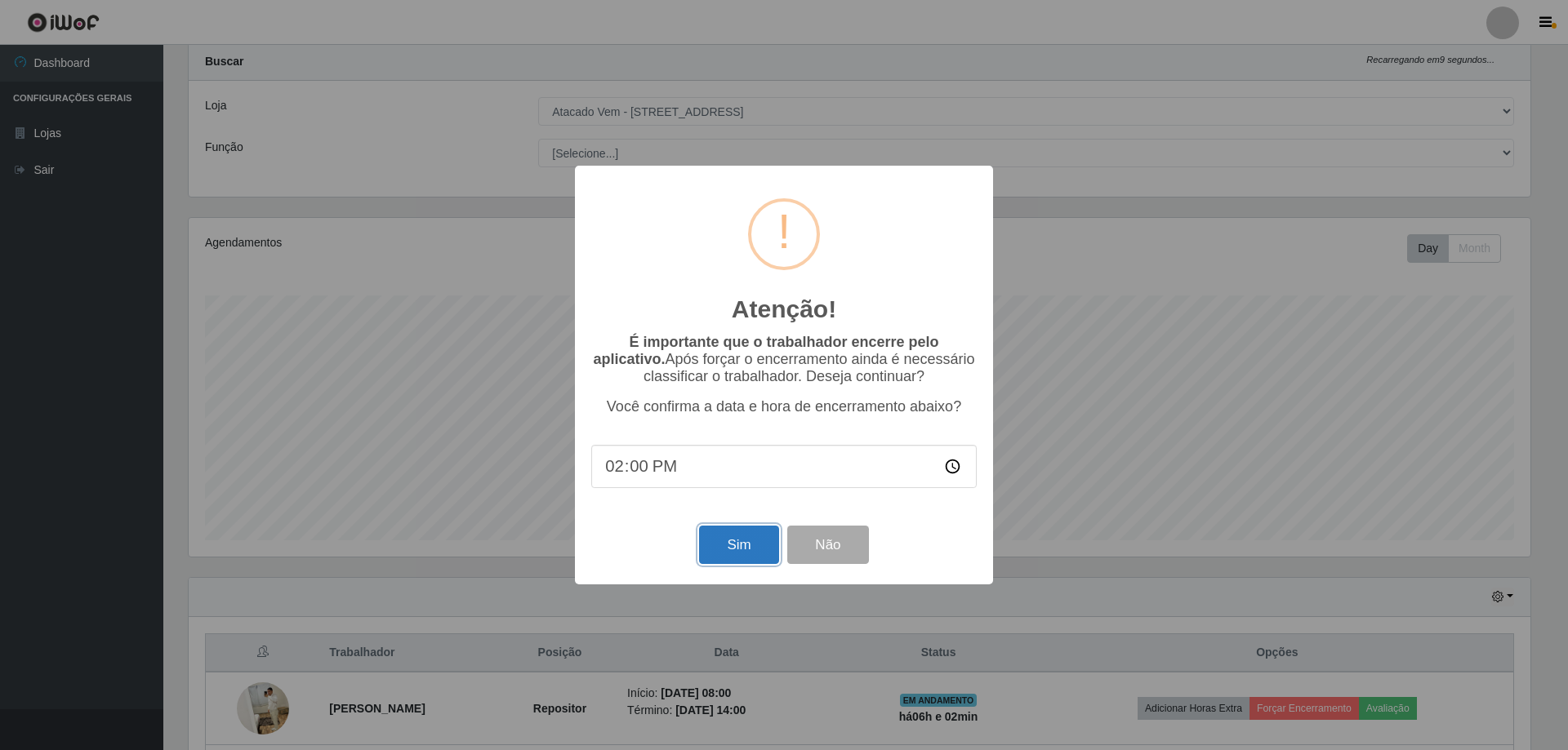
click at [753, 554] on button "Sim" at bounding box center [738, 544] width 79 height 38
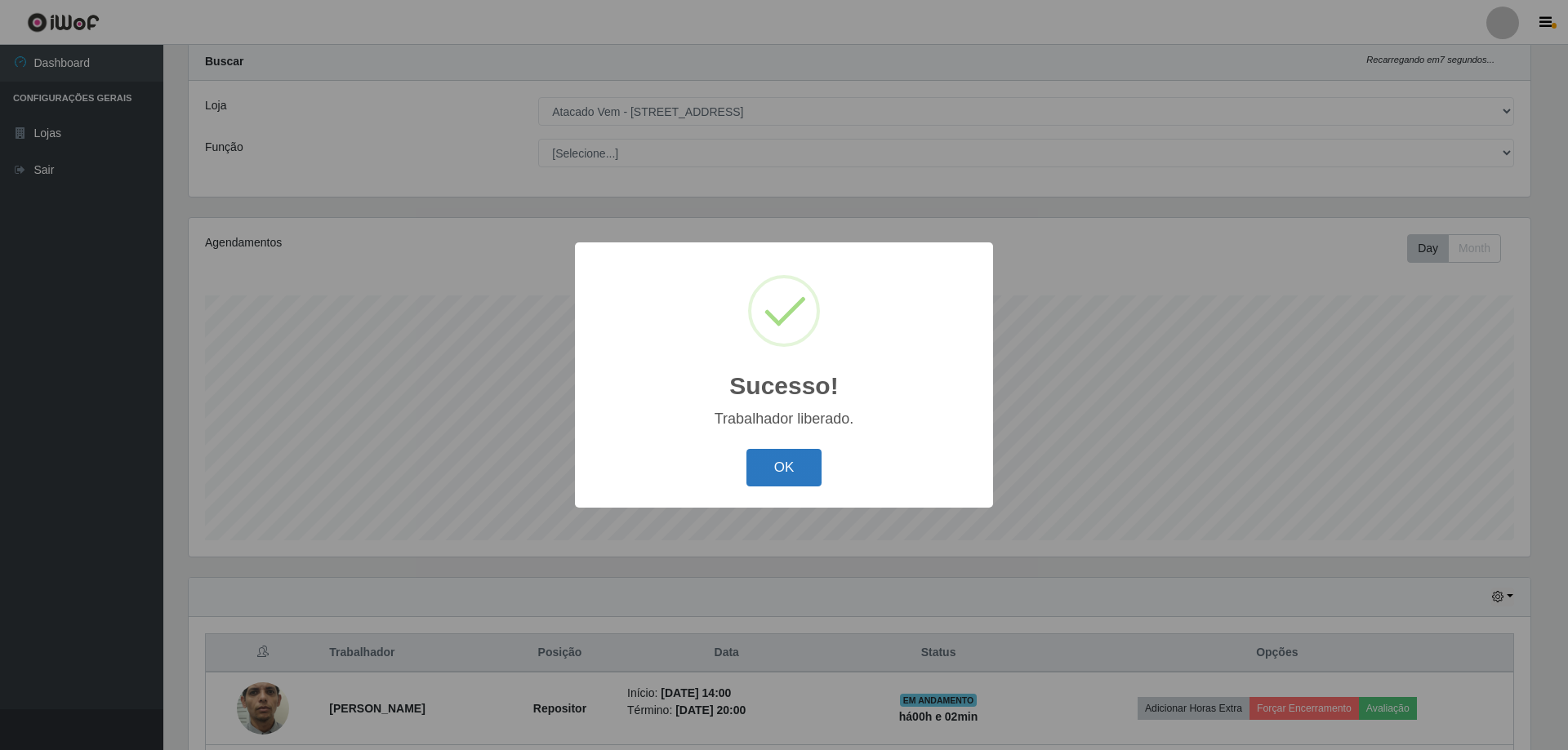
click at [804, 467] on button "OK" at bounding box center [784, 467] width 76 height 38
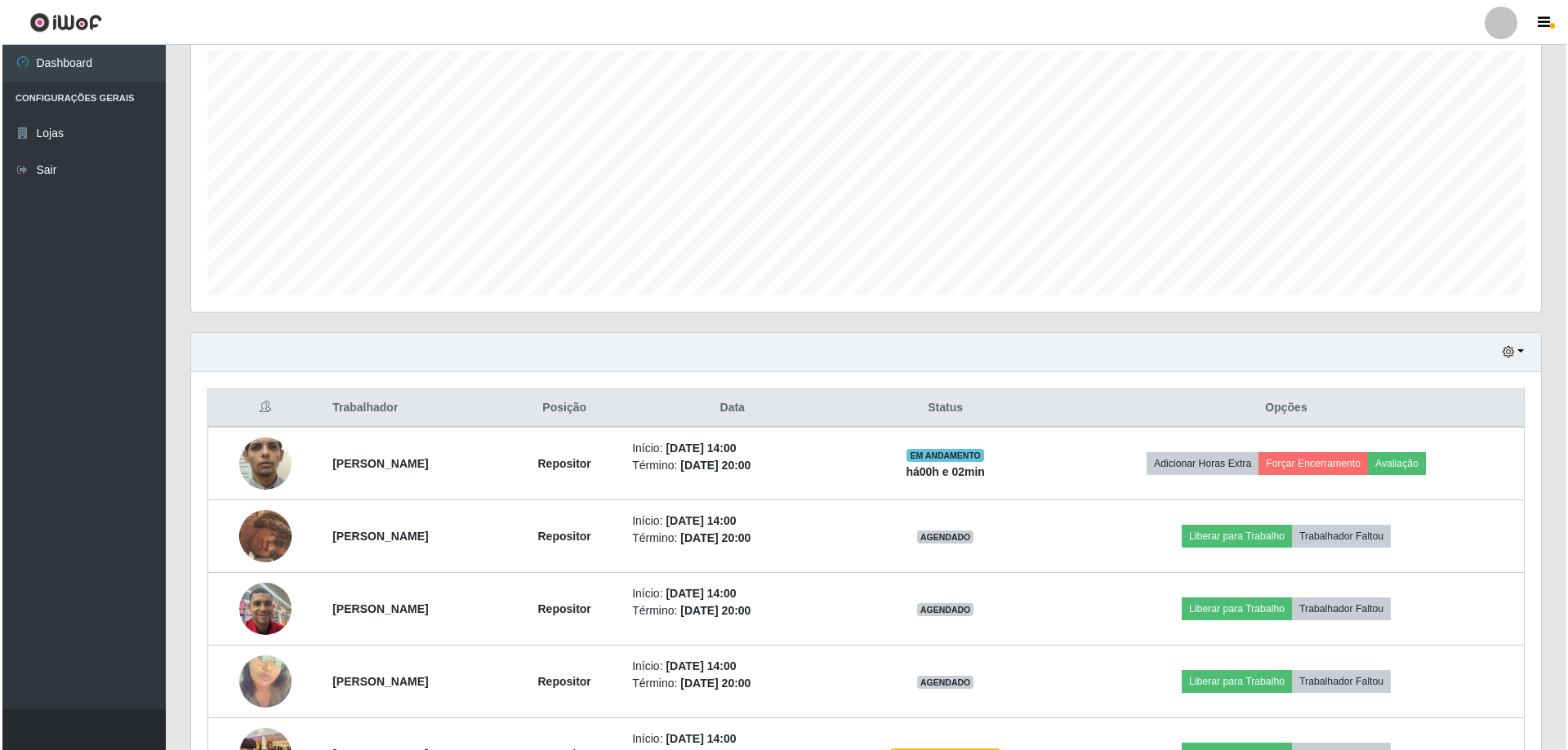
scroll to position [406, 0]
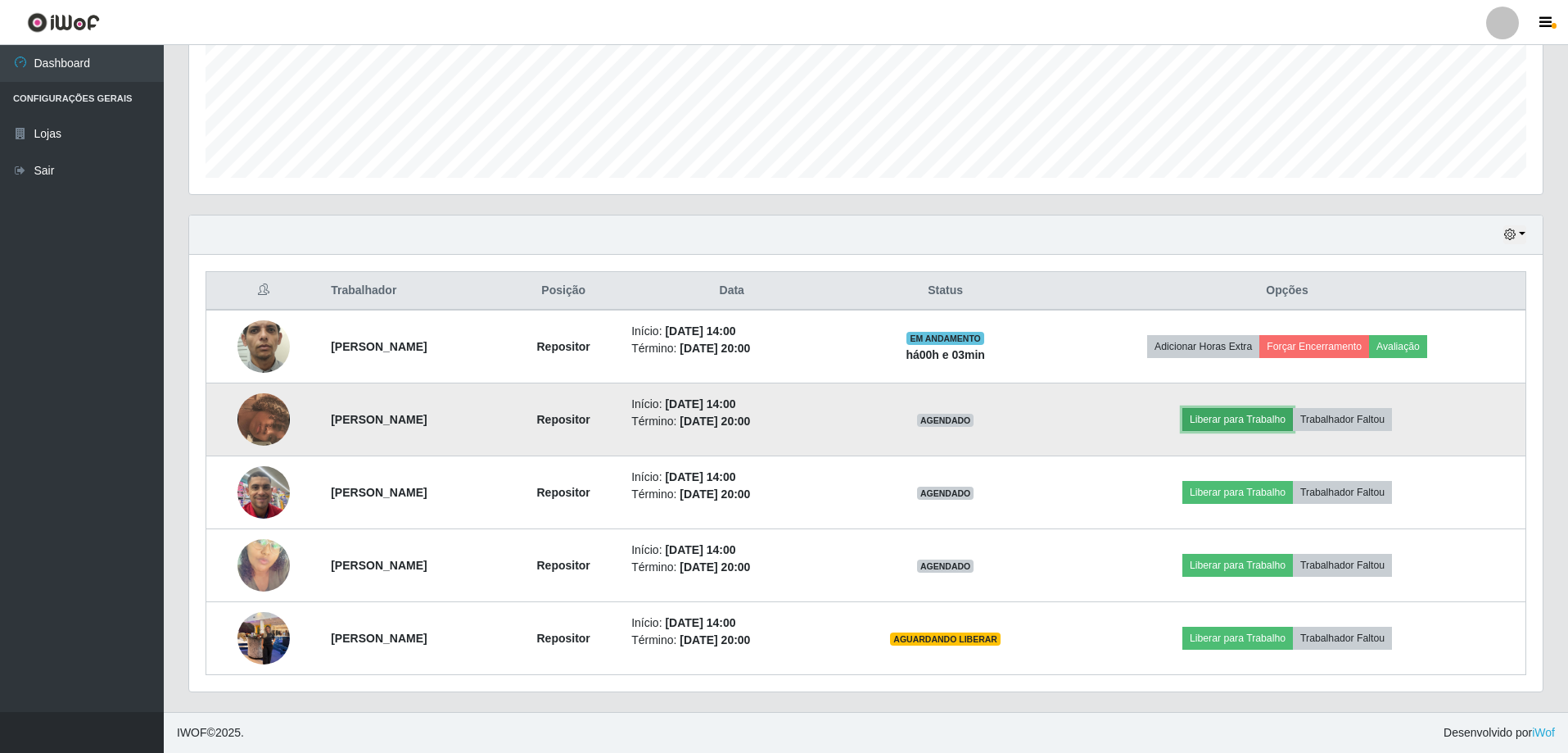
click at [1268, 411] on button "Liberar para Trabalho" at bounding box center [1238, 419] width 111 height 23
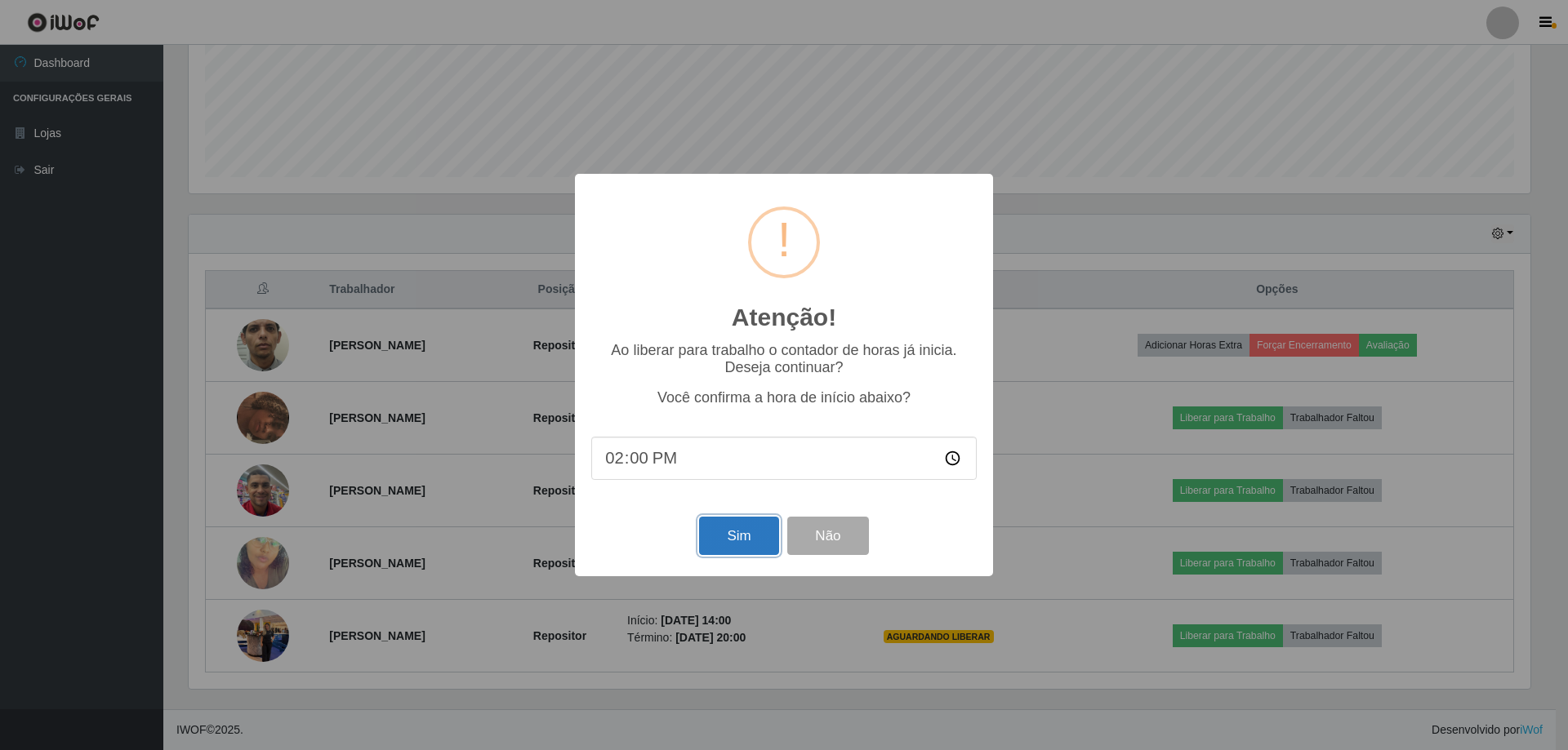
click at [755, 546] on button "Sim" at bounding box center [738, 535] width 79 height 38
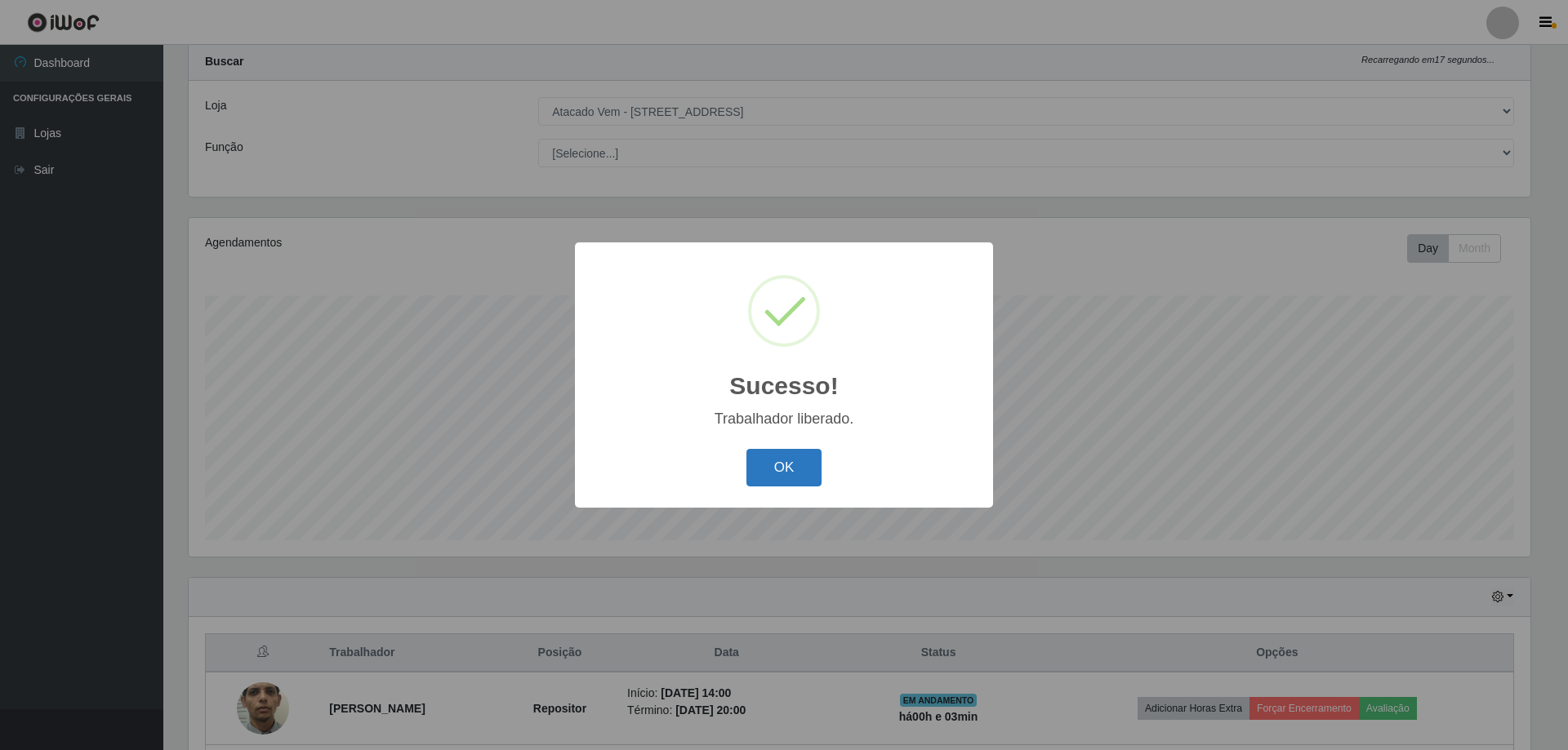
click at [767, 462] on button "OK" at bounding box center [784, 467] width 76 height 38
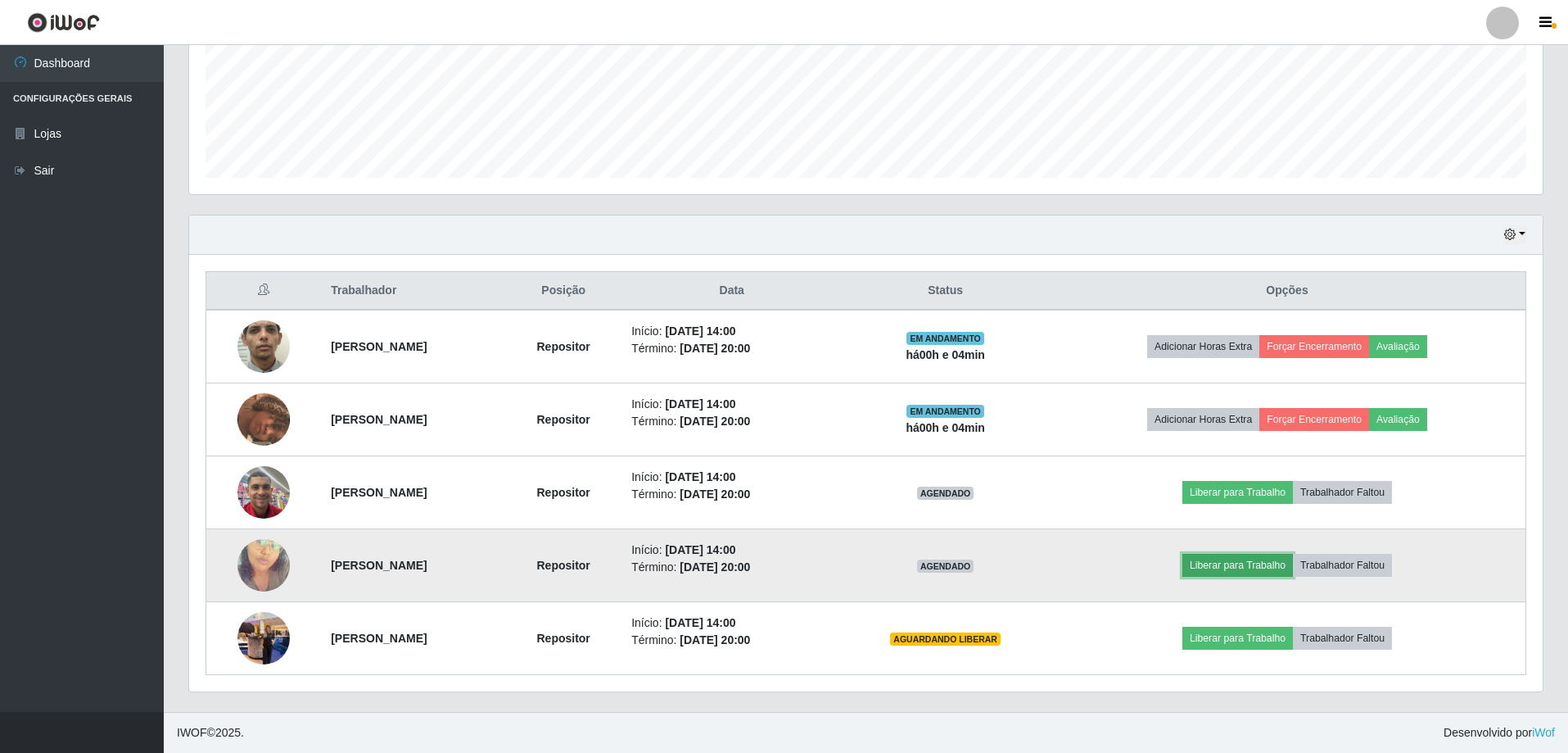
click at [1240, 566] on button "Liberar para Trabalho" at bounding box center [1238, 565] width 111 height 23
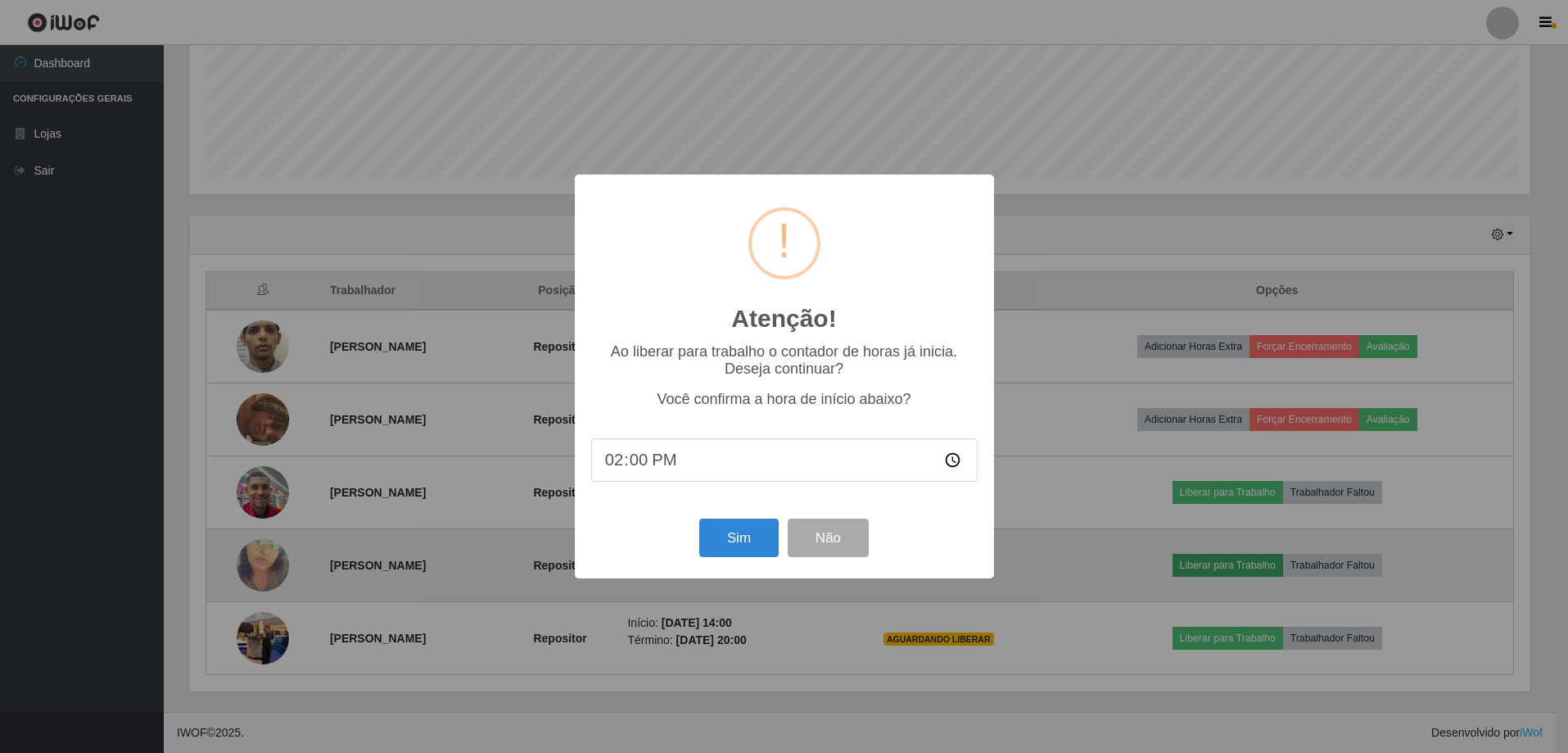
scroll to position [340, 1345]
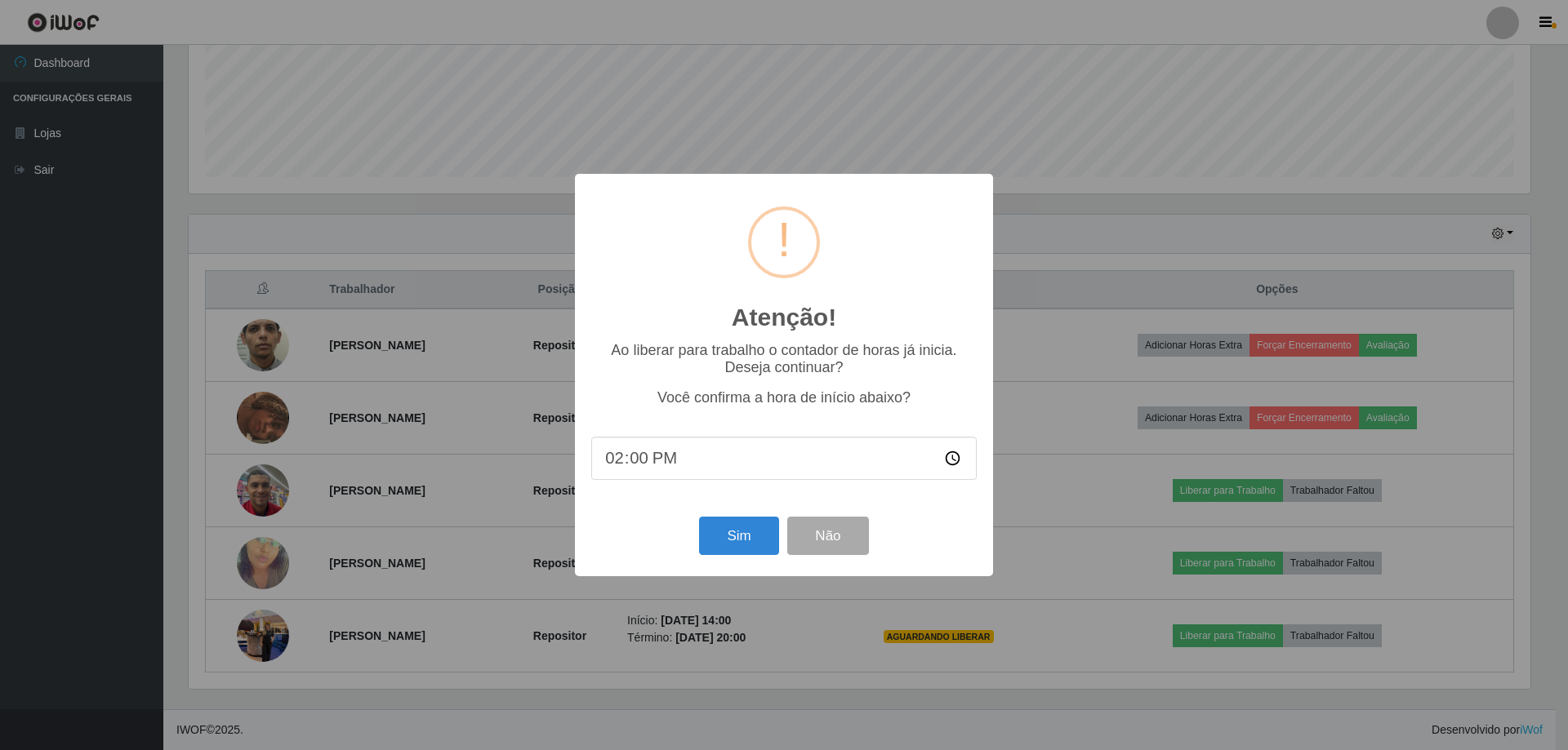
click at [693, 539] on div "Sim Não" at bounding box center [784, 535] width 385 height 47
click at [729, 544] on button "Sim" at bounding box center [738, 535] width 79 height 38
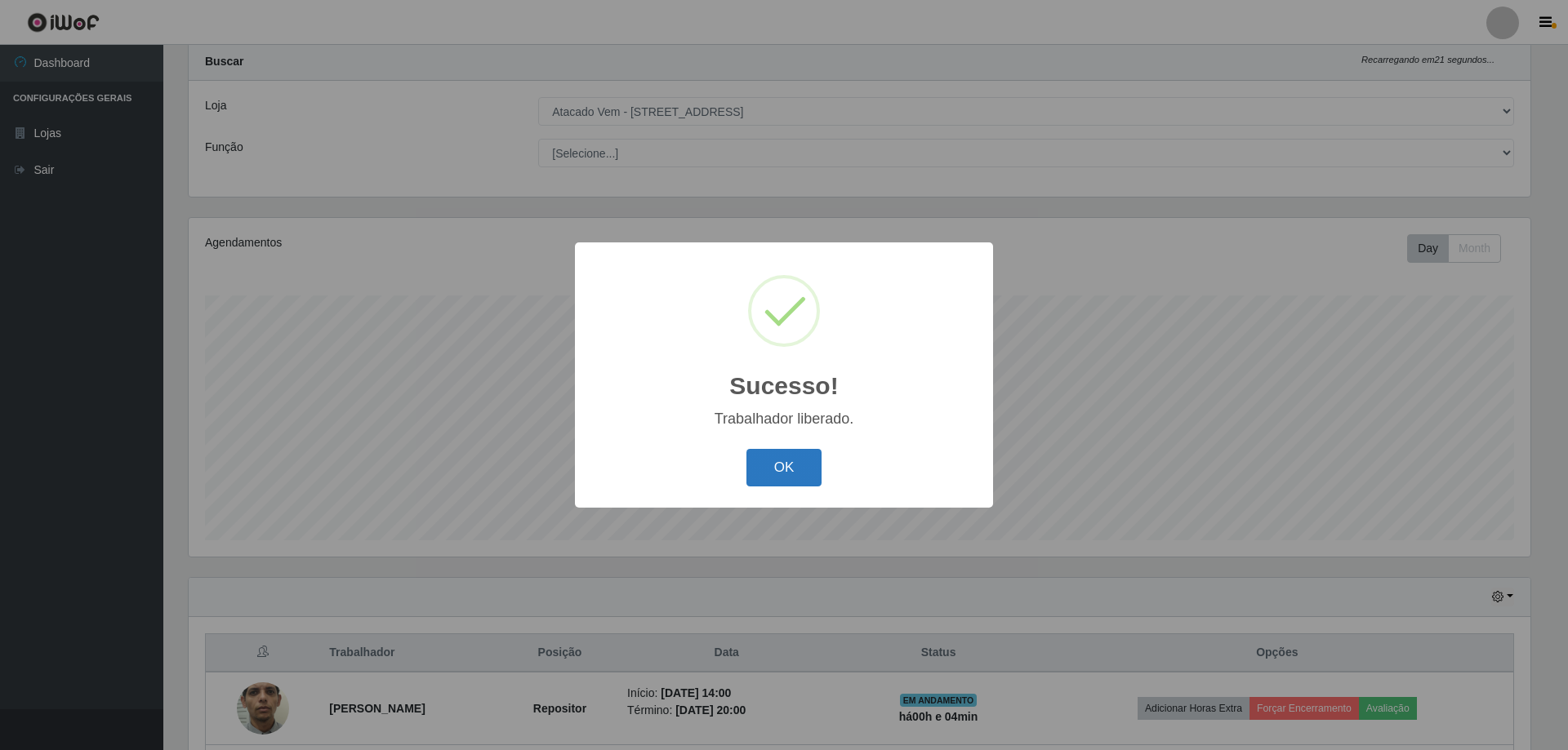
click at [771, 463] on button "OK" at bounding box center [784, 467] width 76 height 38
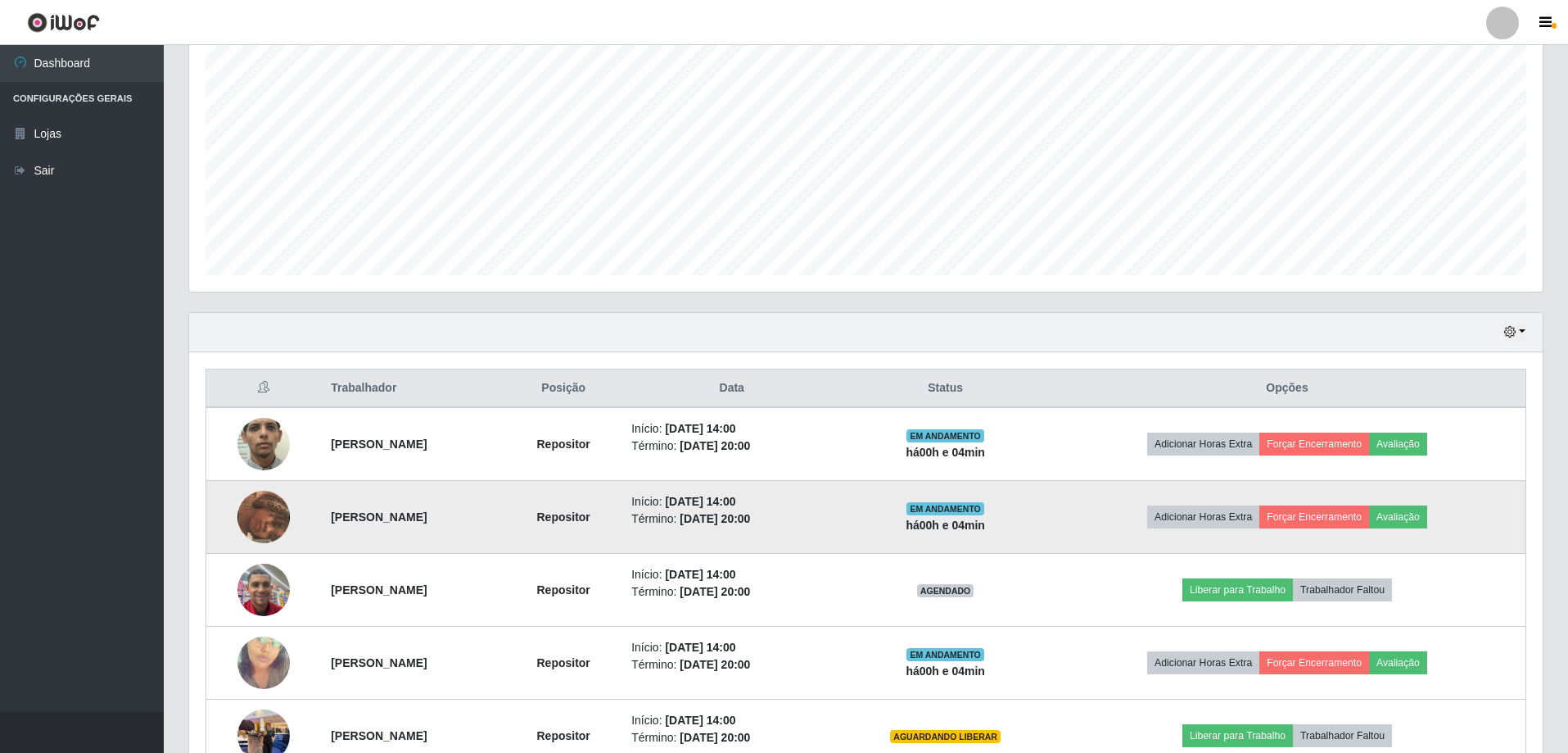
scroll to position [371, 0]
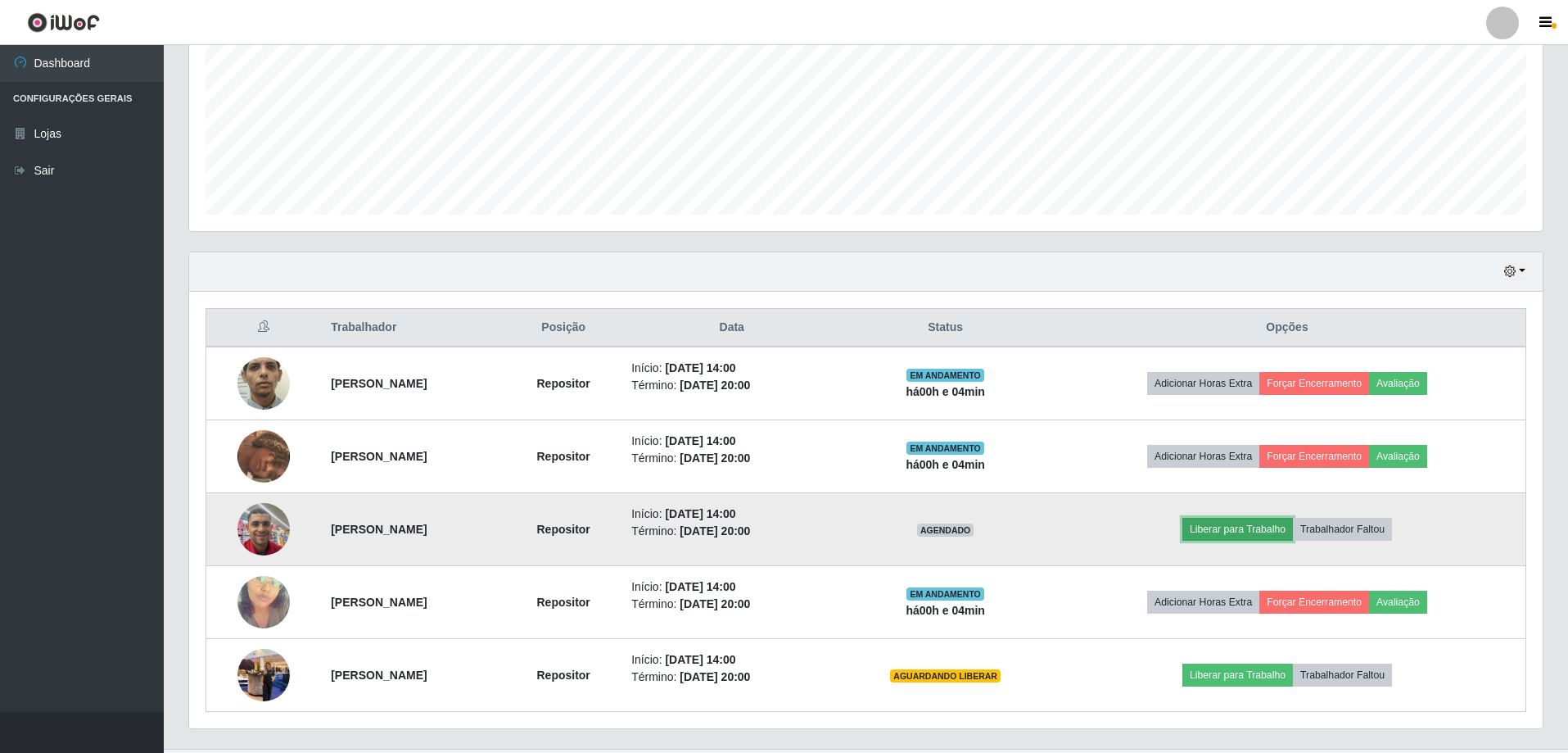
click at [1269, 531] on button "Liberar para Trabalho" at bounding box center [1238, 529] width 111 height 23
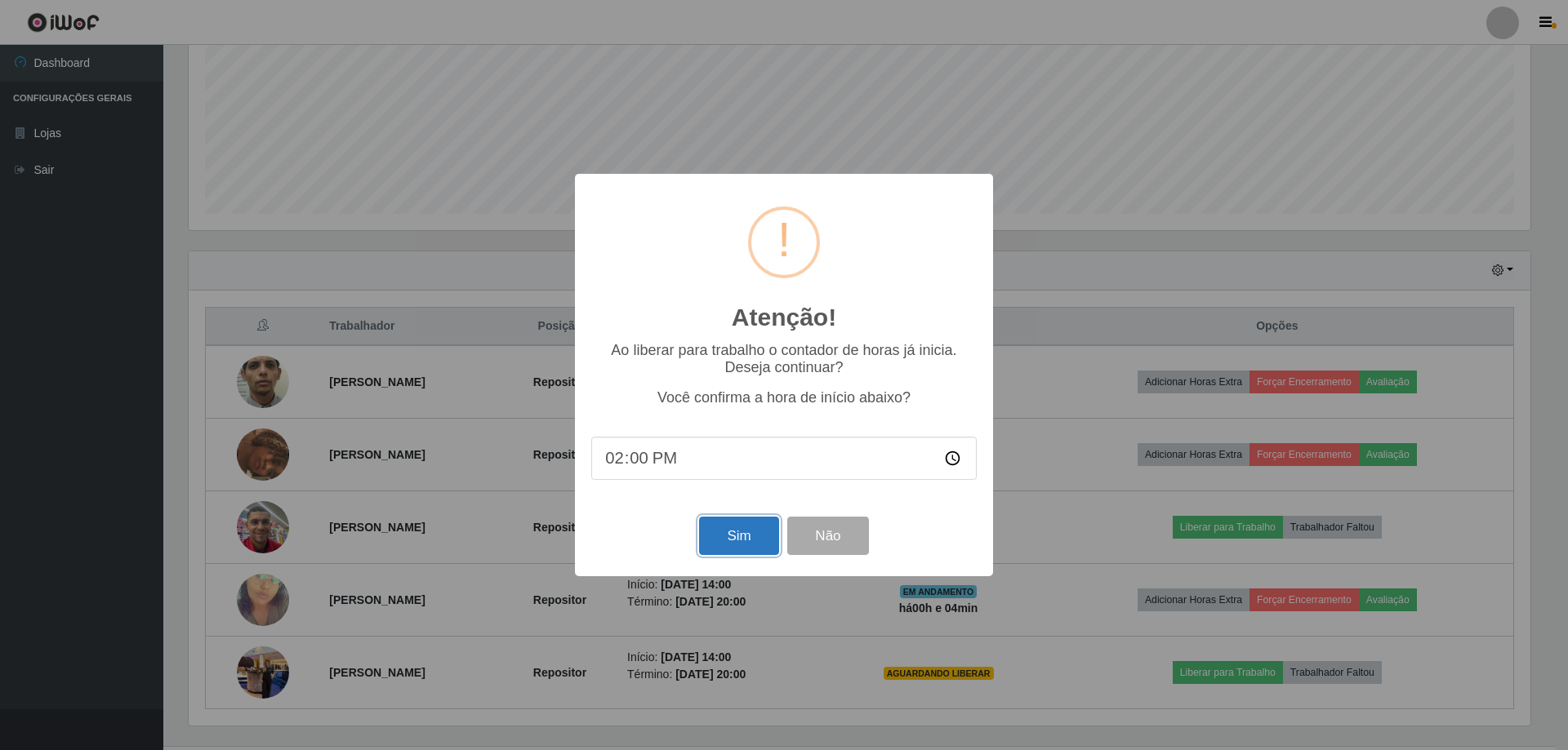
click at [727, 540] on button "Sim" at bounding box center [738, 535] width 79 height 38
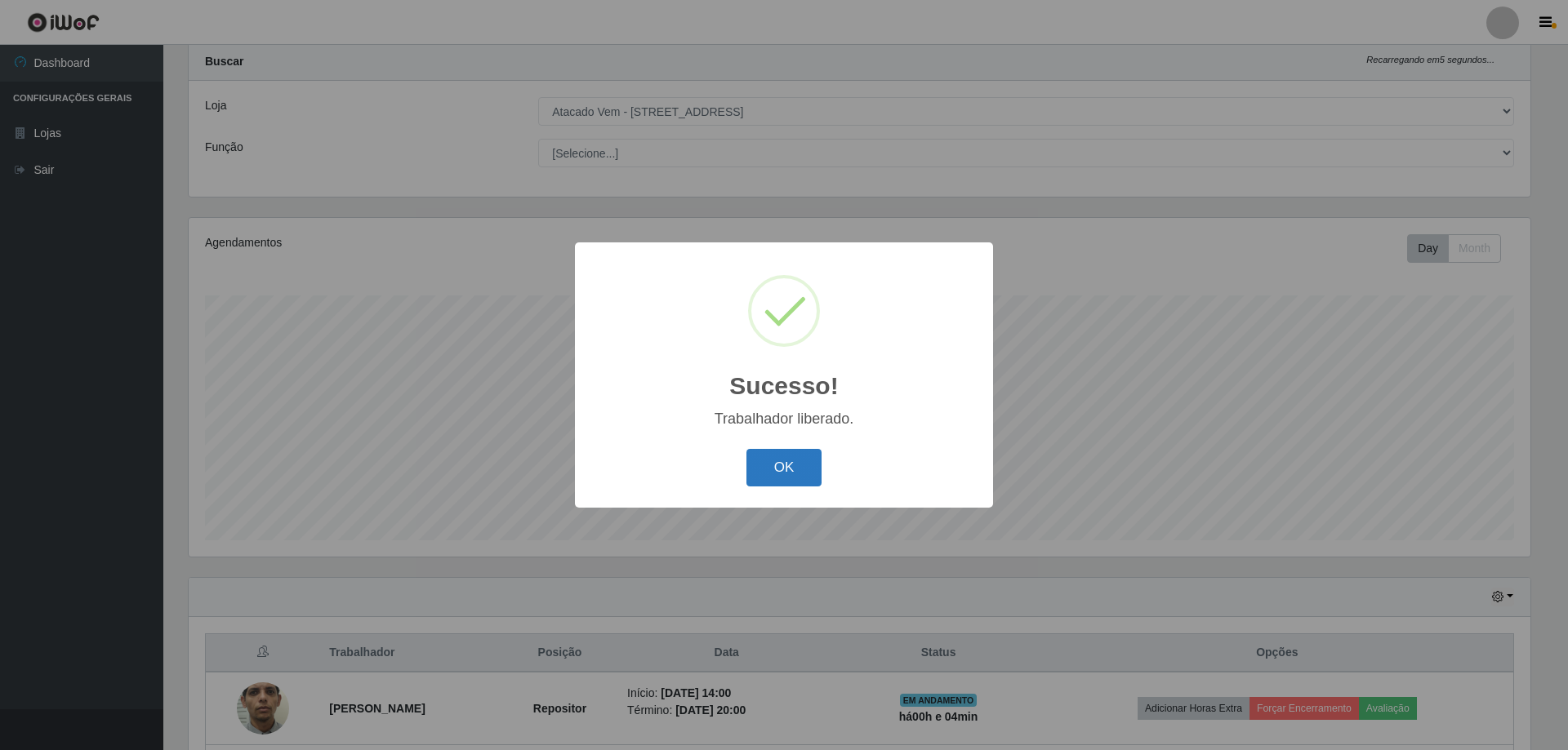
click at [785, 473] on button "OK" at bounding box center [784, 467] width 76 height 38
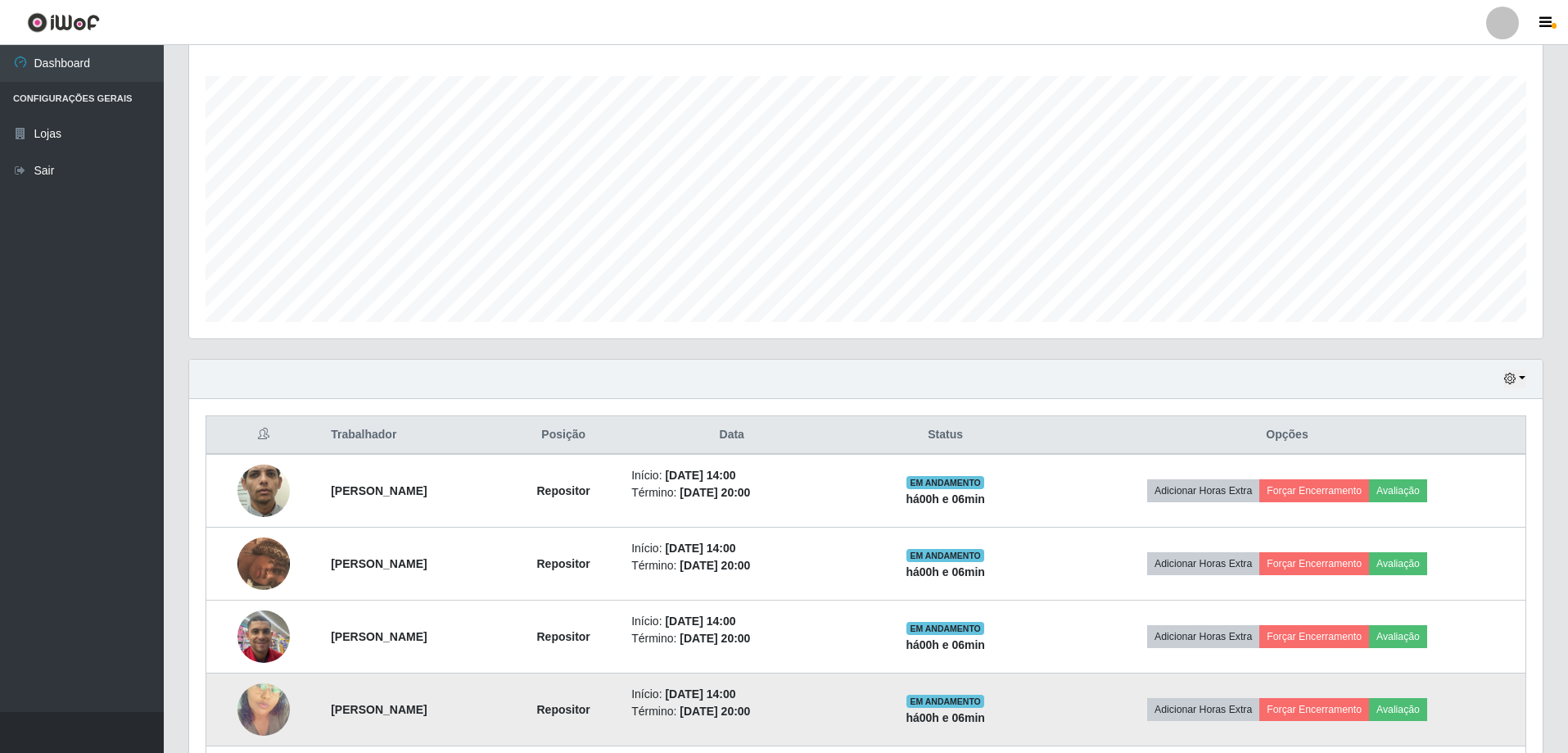
scroll to position [408, 0]
